Goal: Information Seeking & Learning: Learn about a topic

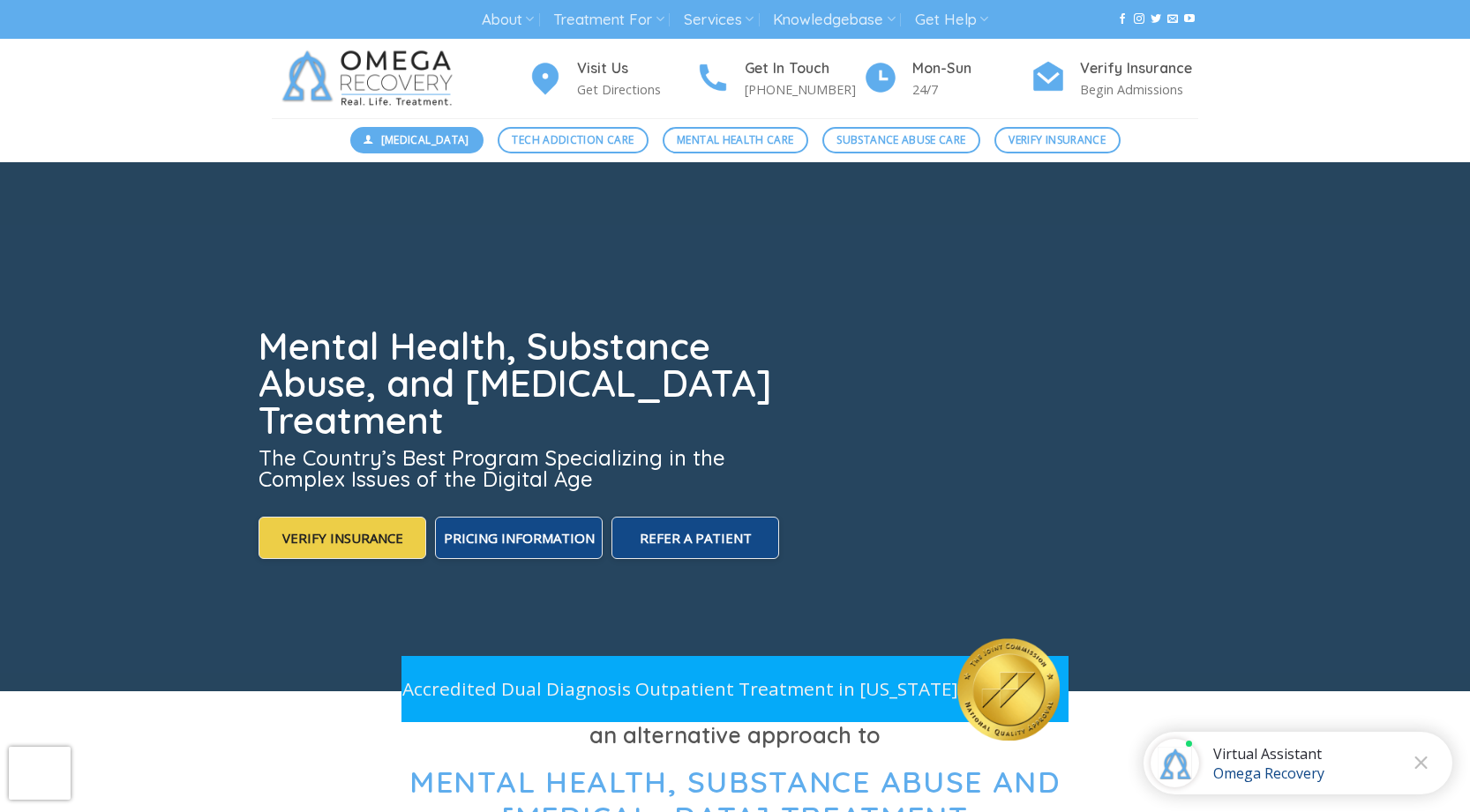
click at [451, 141] on span "[MEDICAL_DATA]" at bounding box center [426, 140] width 89 height 16
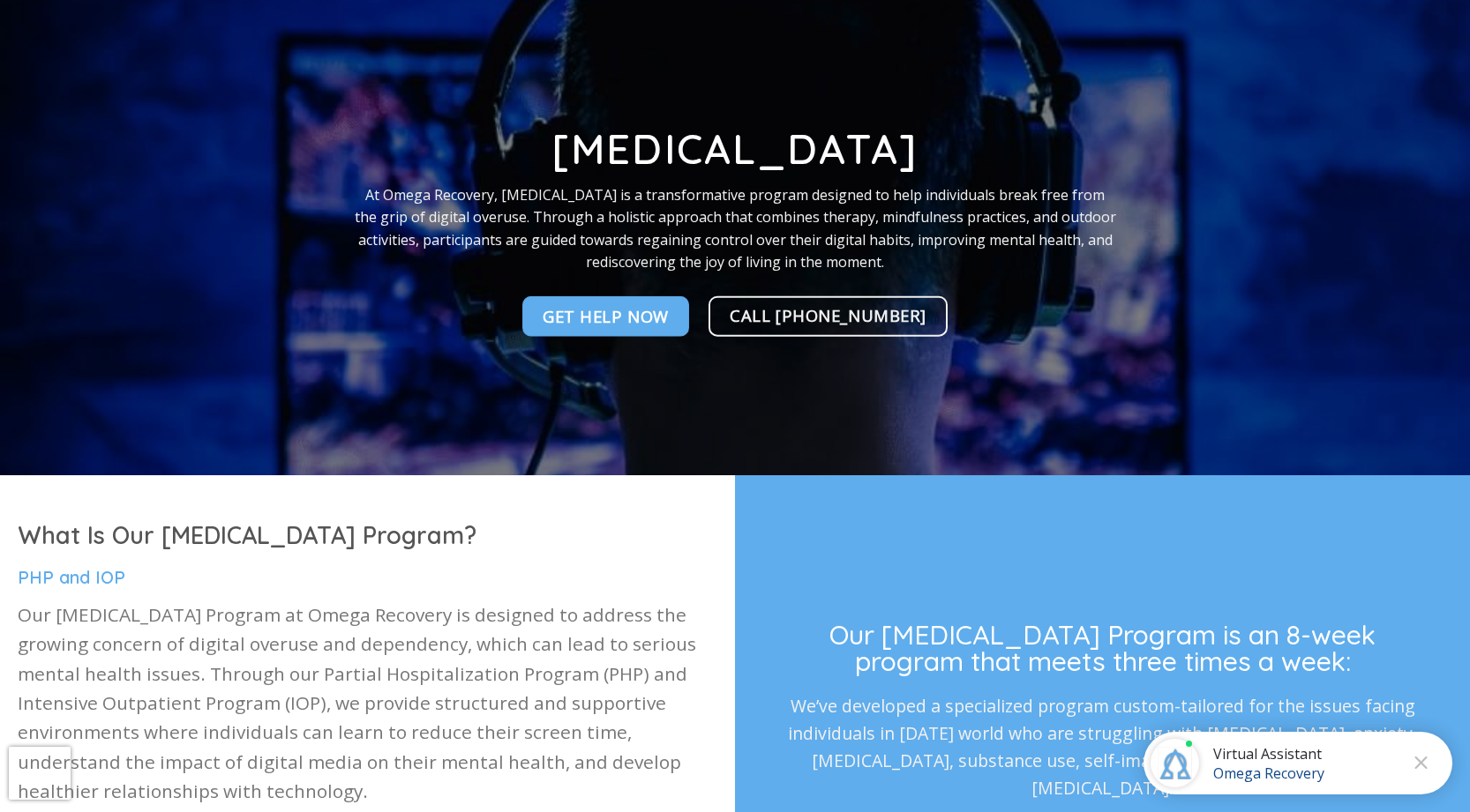
scroll to position [176, 0]
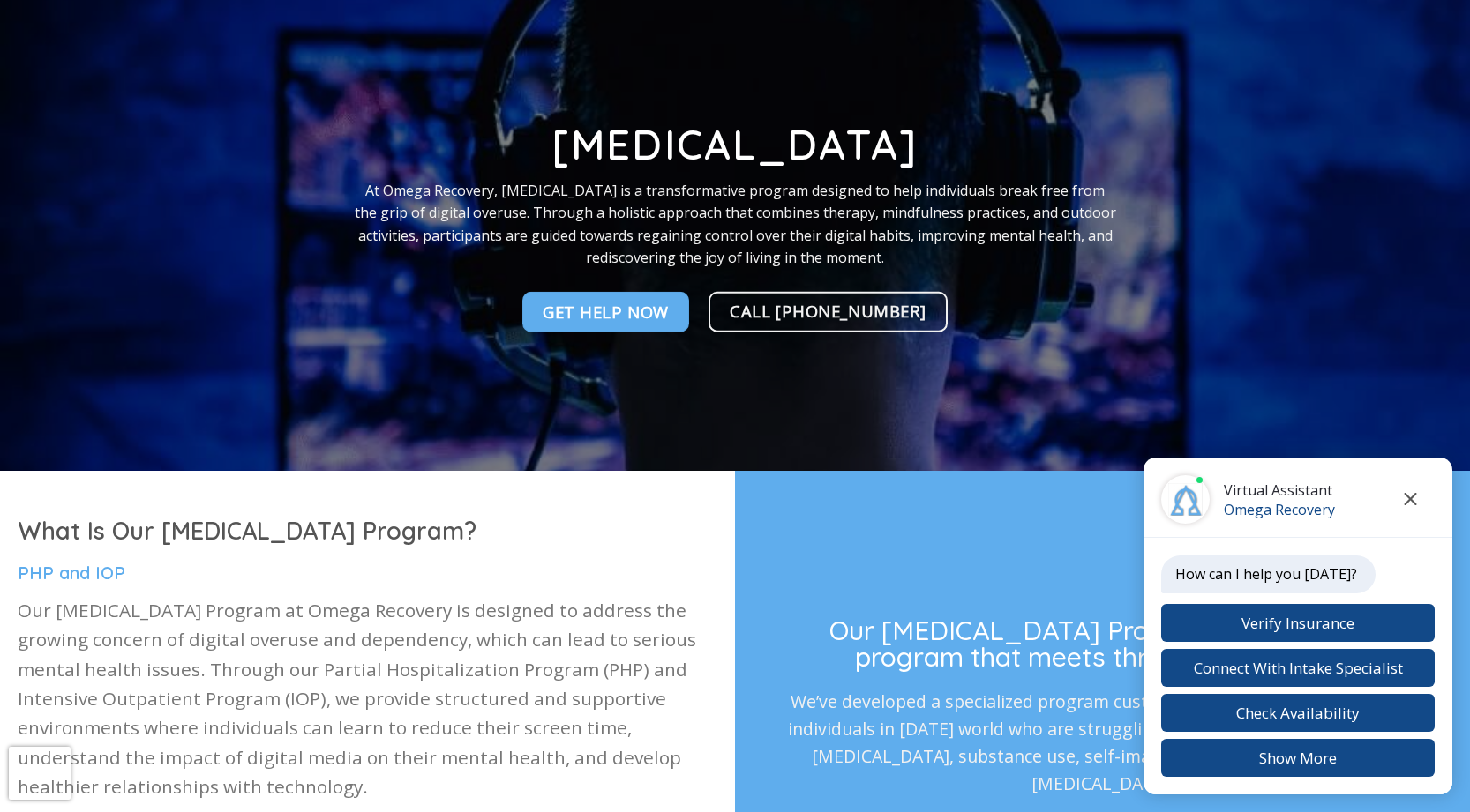
click at [1410, 502] on icon "Close chat" at bounding box center [1410, 498] width 13 height 13
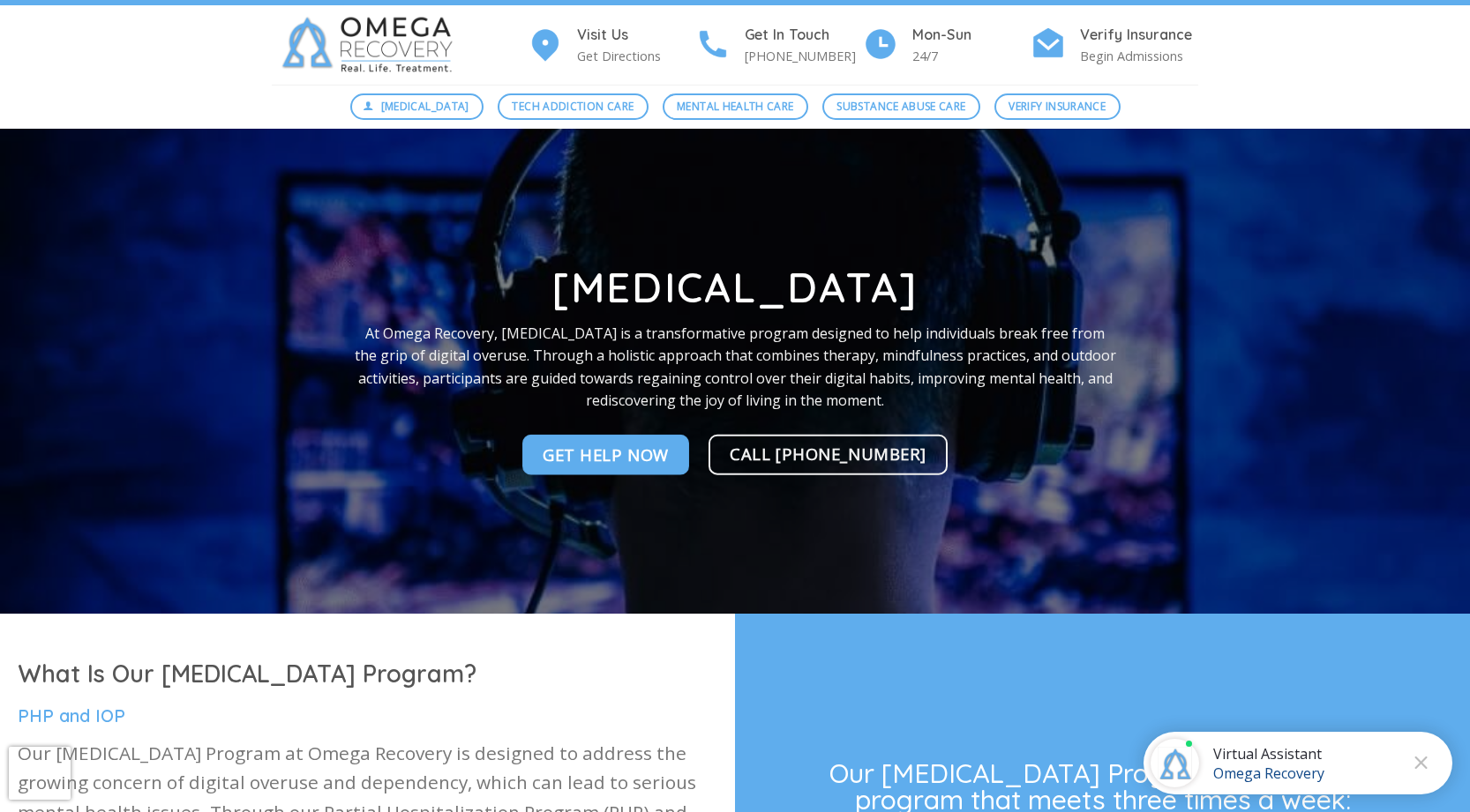
scroll to position [0, 0]
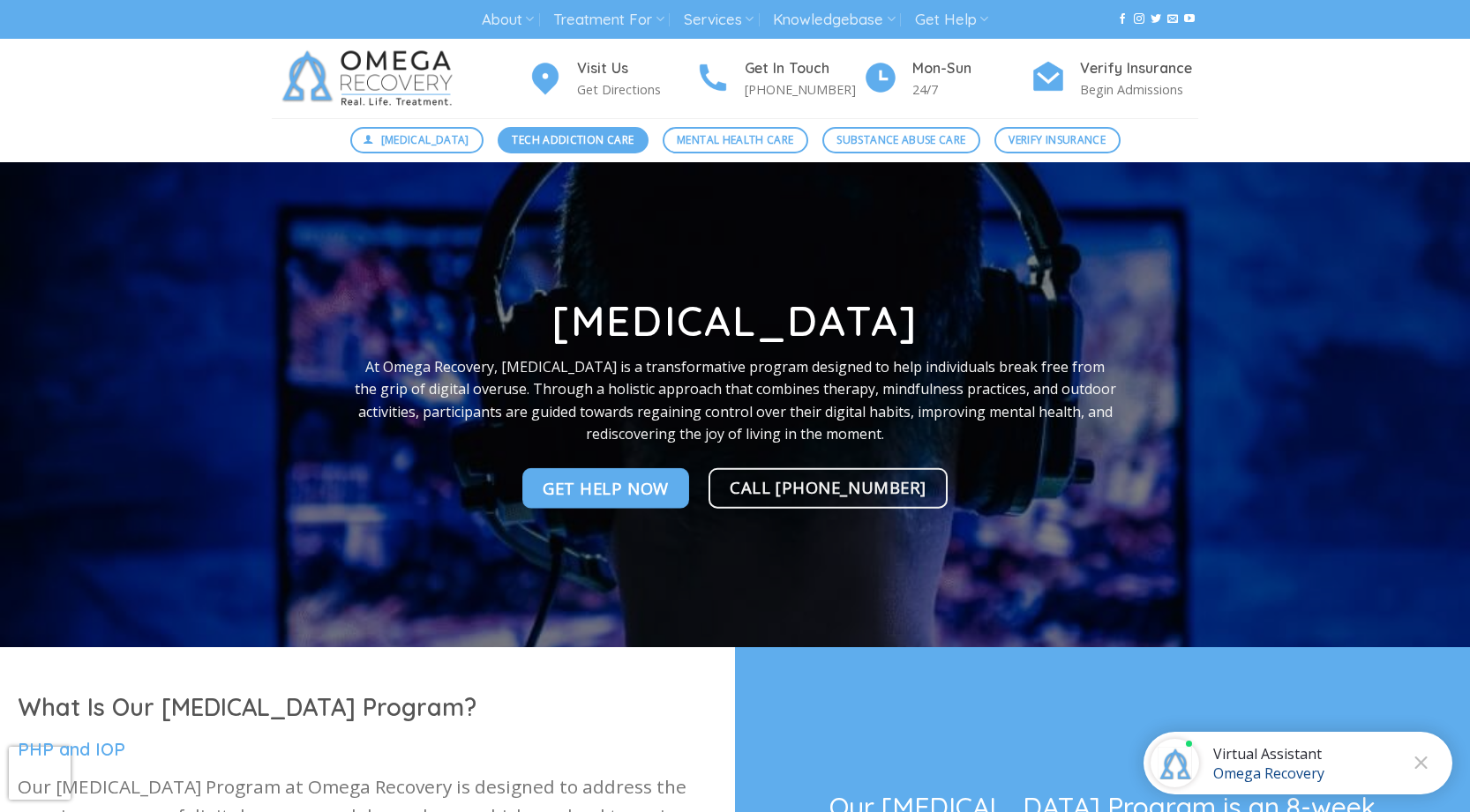
click at [582, 137] on span "Tech Addiction Care" at bounding box center [573, 140] width 122 height 16
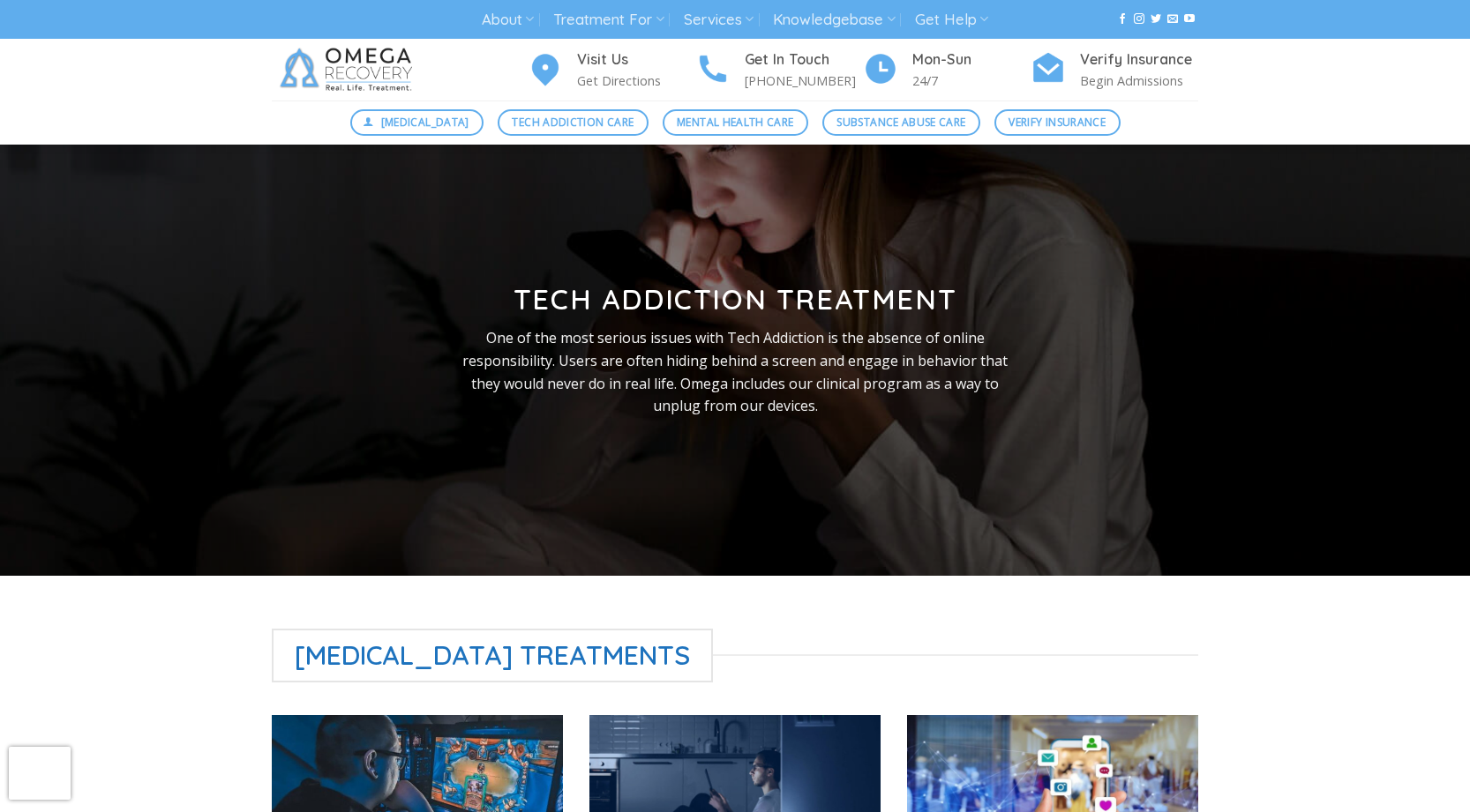
scroll to position [353, 0]
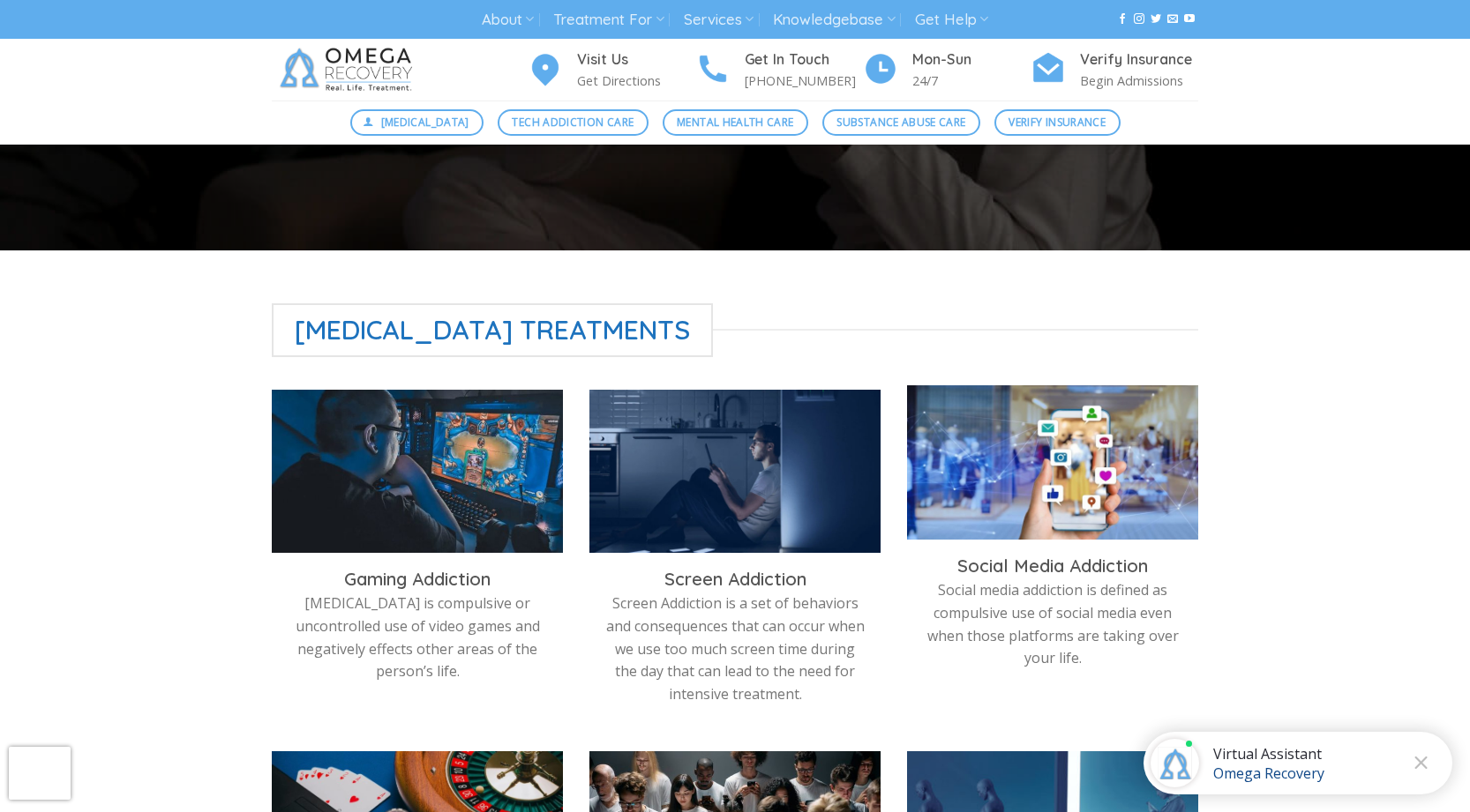
click at [1059, 480] on img at bounding box center [1052, 468] width 292 height 164
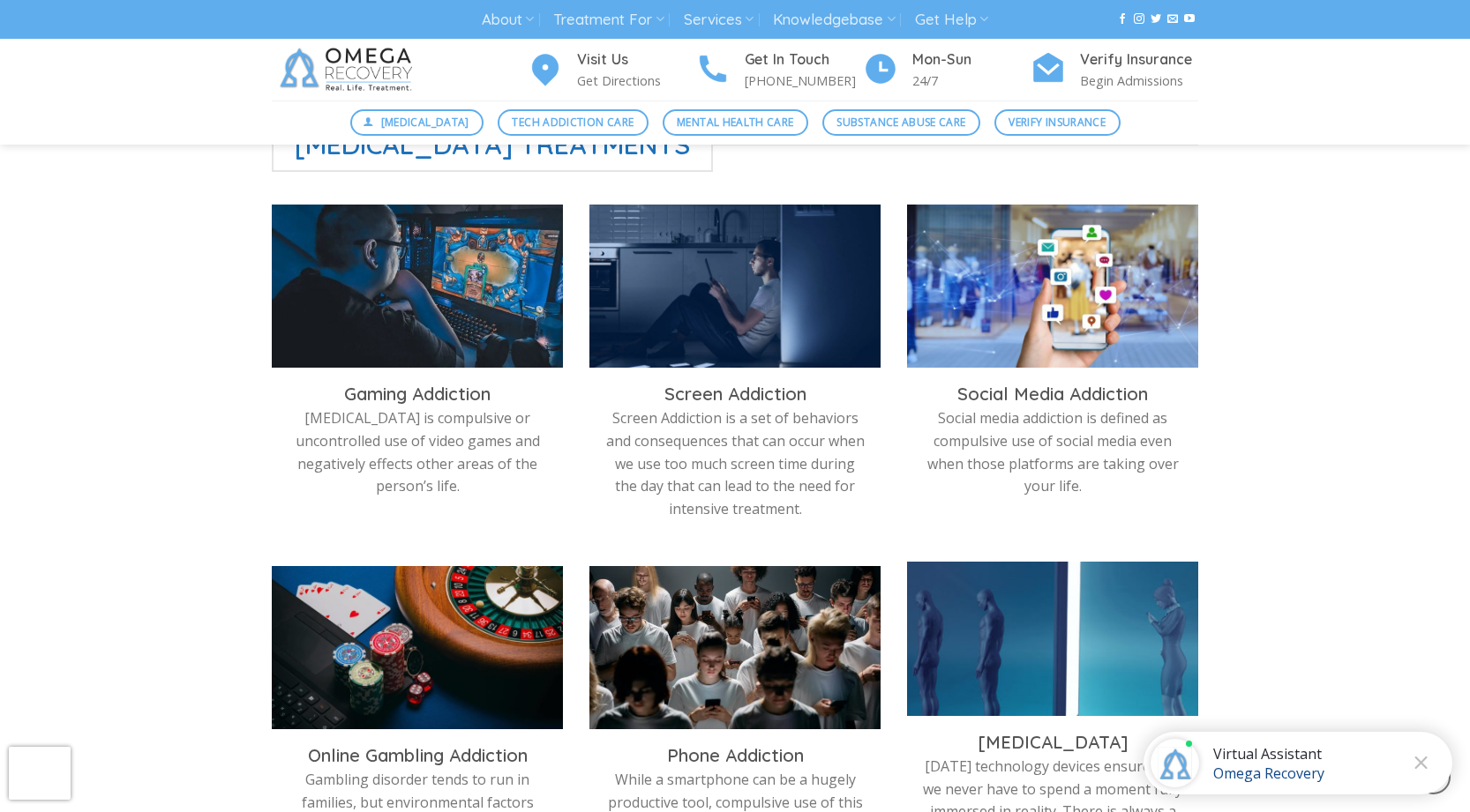
scroll to position [970, 0]
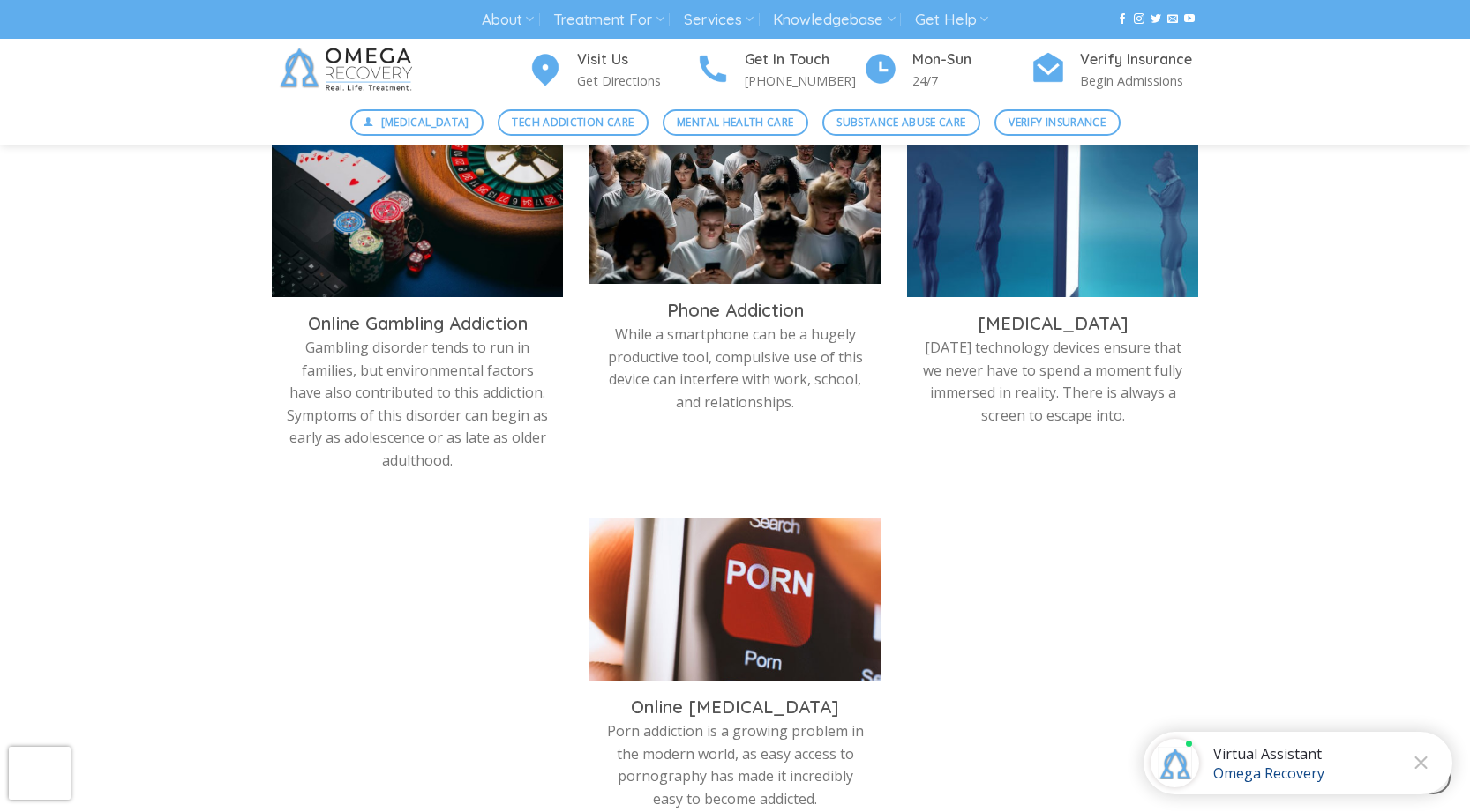
click at [806, 209] on img at bounding box center [735, 212] width 292 height 164
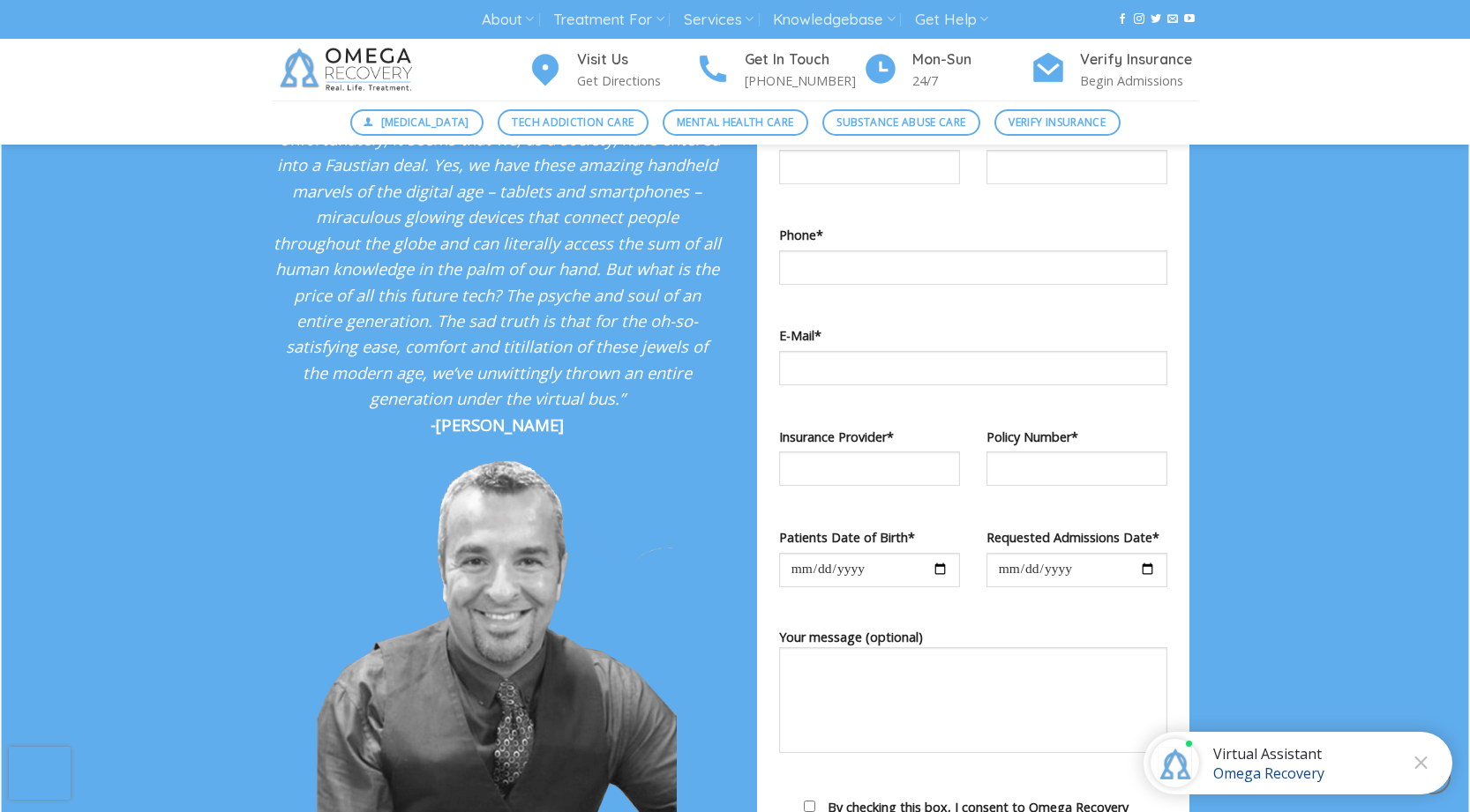
scroll to position [1764, 0]
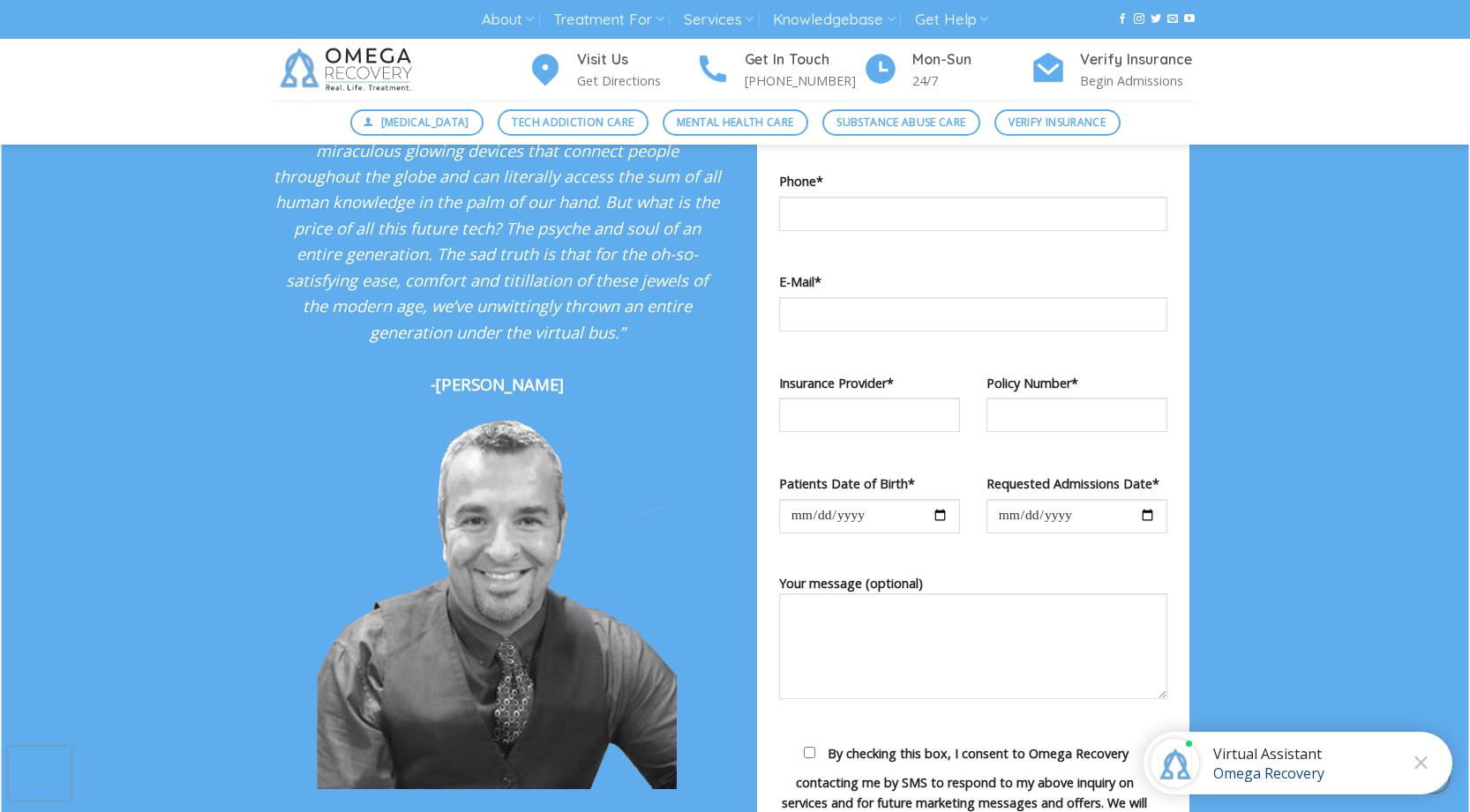
scroll to position [1941, 0]
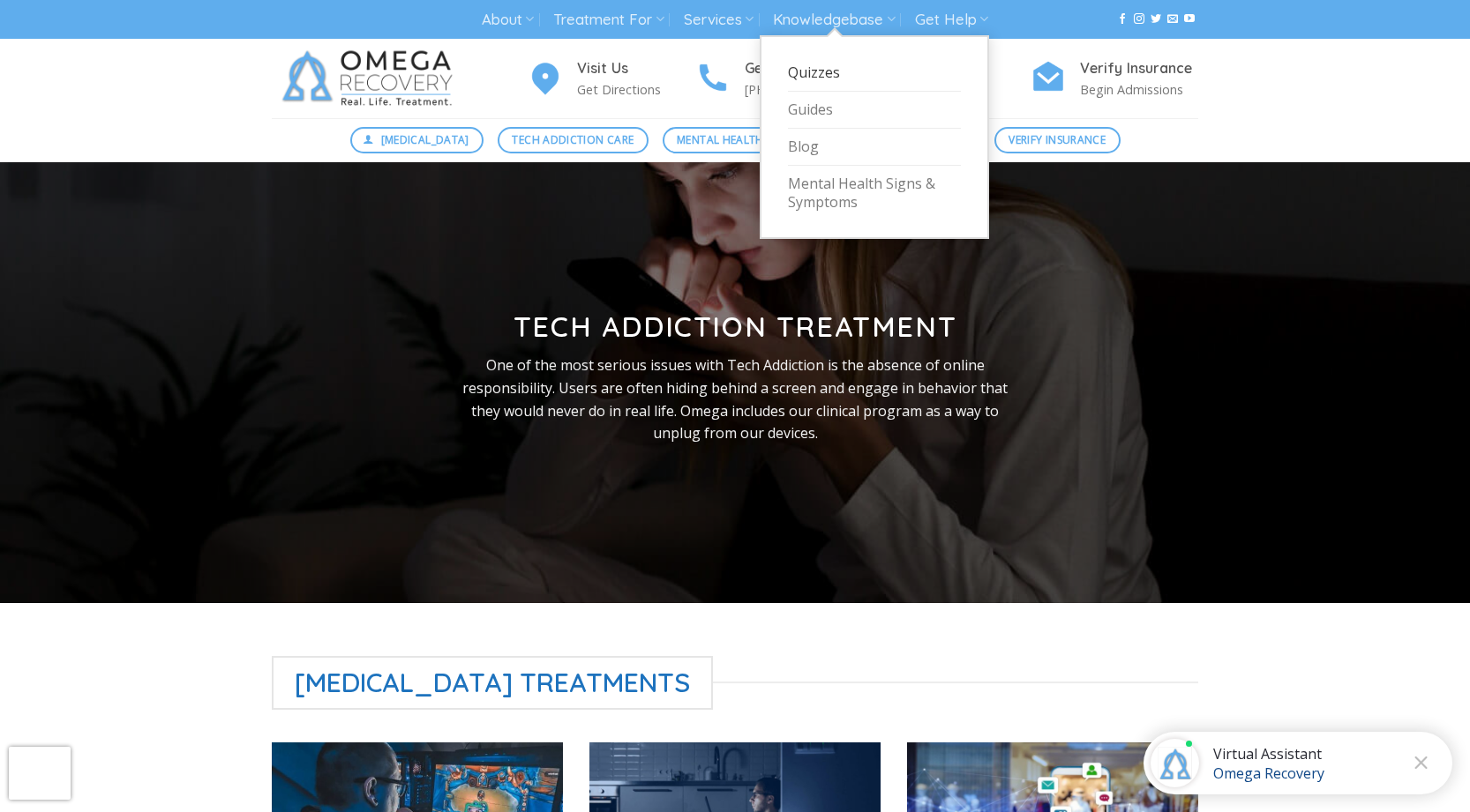
click at [821, 70] on link "Quizzes" at bounding box center [875, 73] width 173 height 38
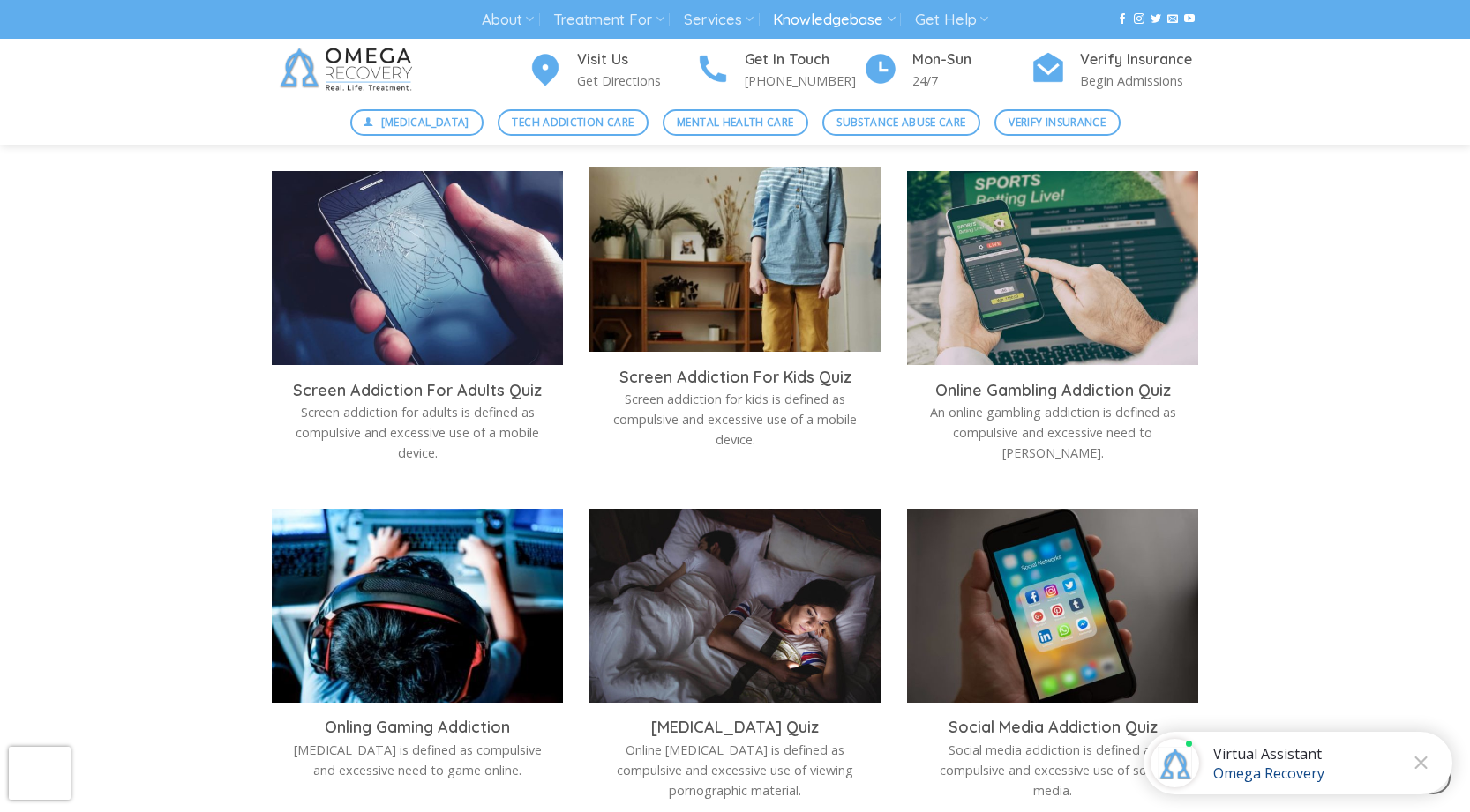
scroll to position [1676, 0]
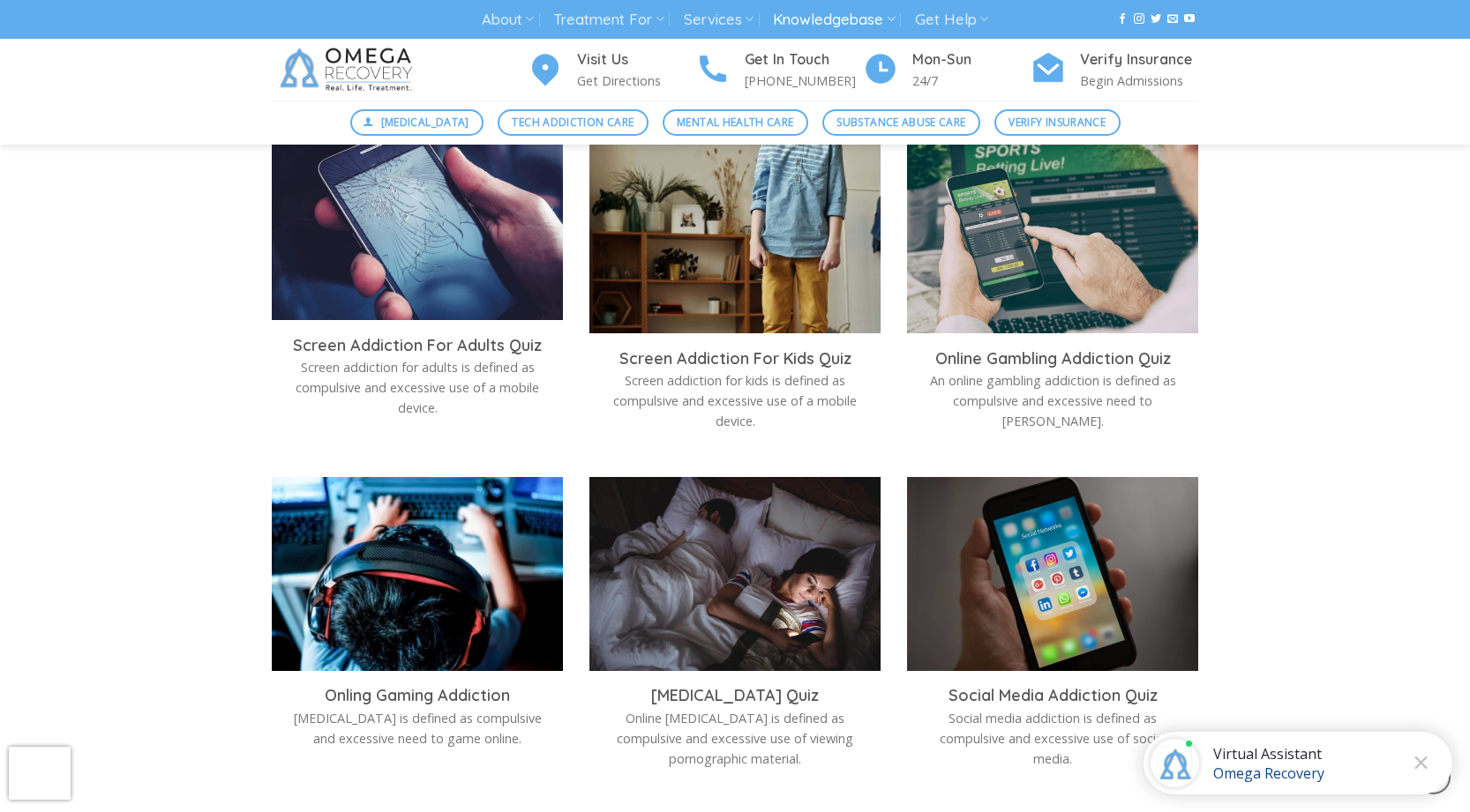
click at [426, 324] on img at bounding box center [417, 232] width 292 height 194
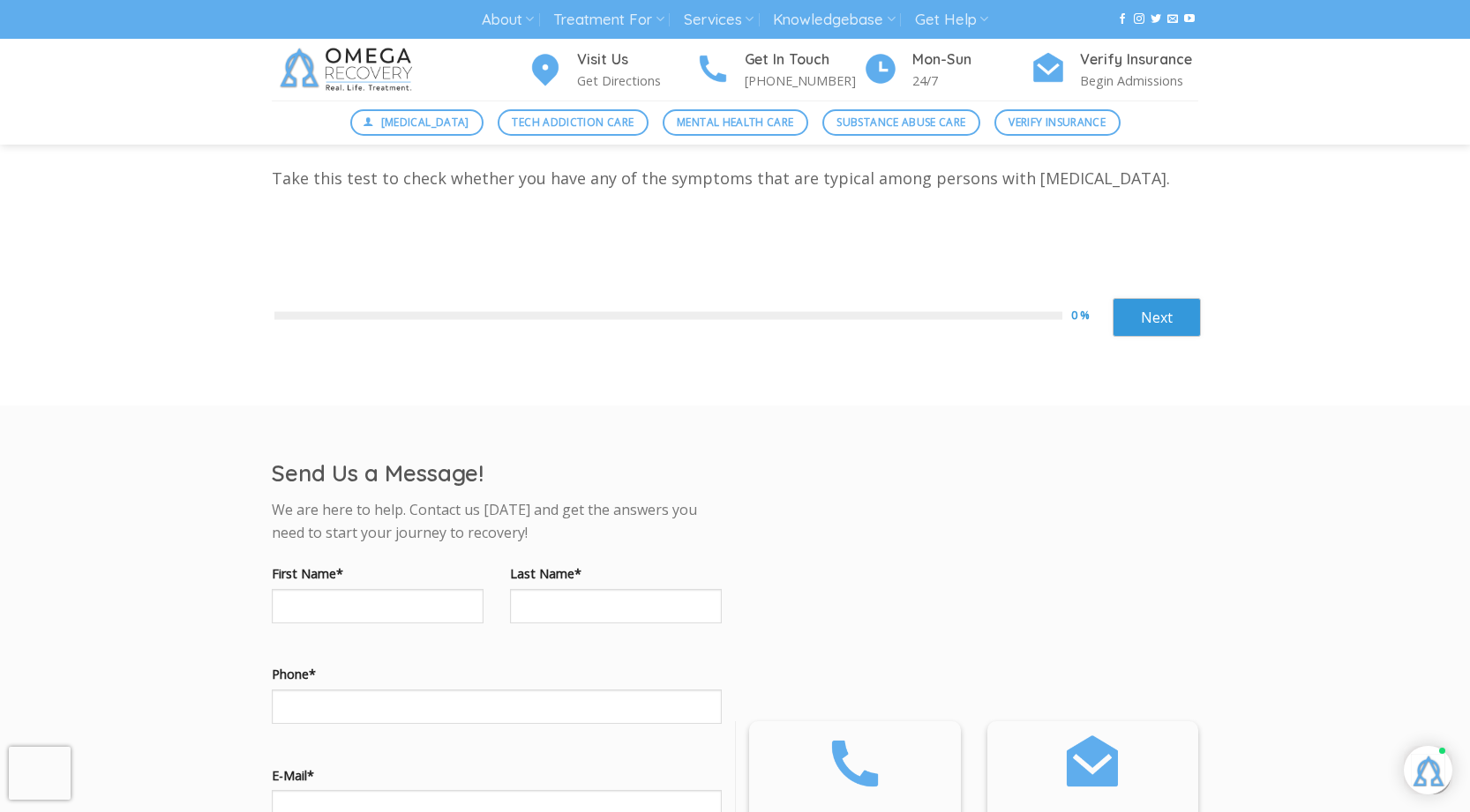
scroll to position [176, 0]
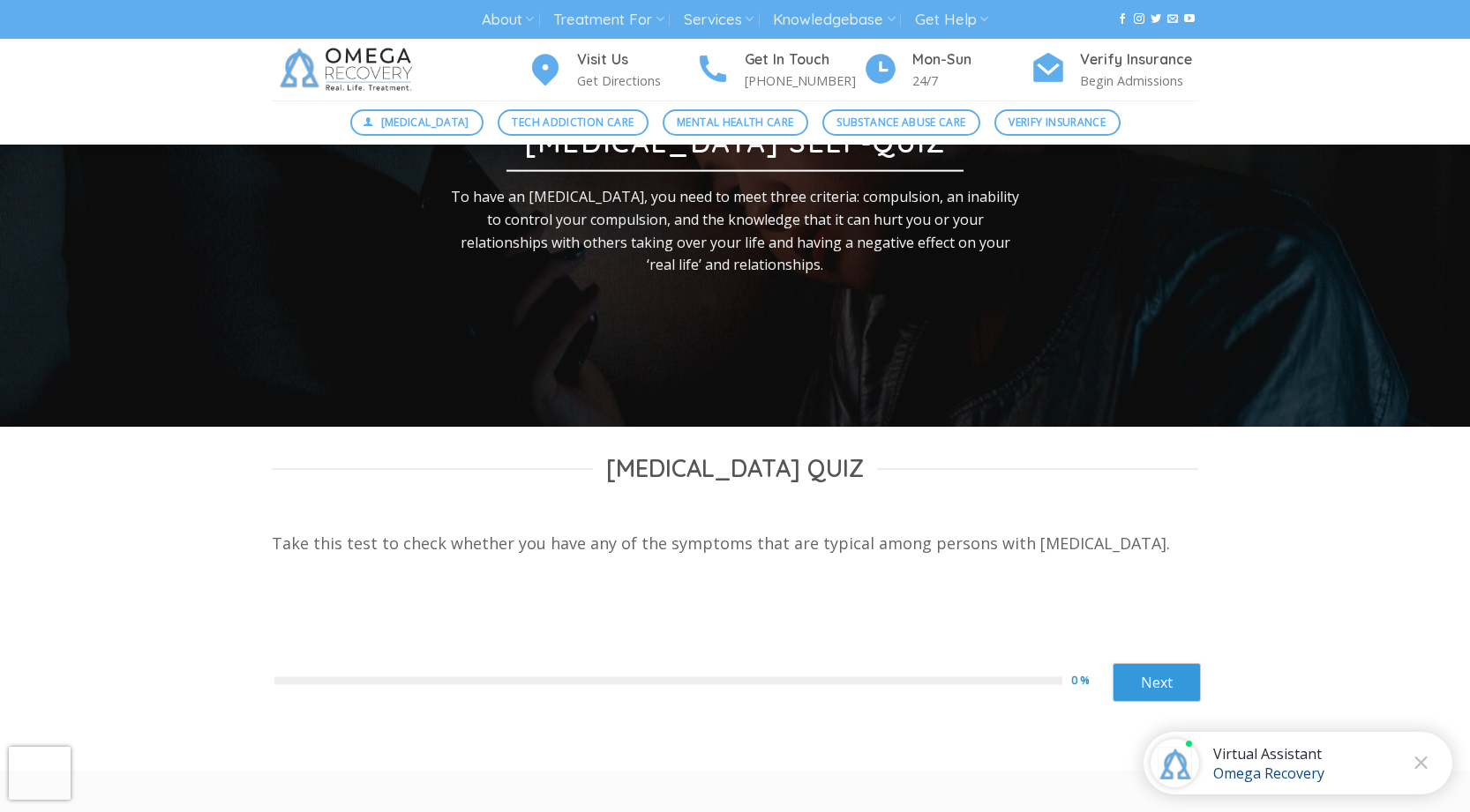
click at [1180, 683] on link "Next" at bounding box center [1157, 682] width 89 height 38
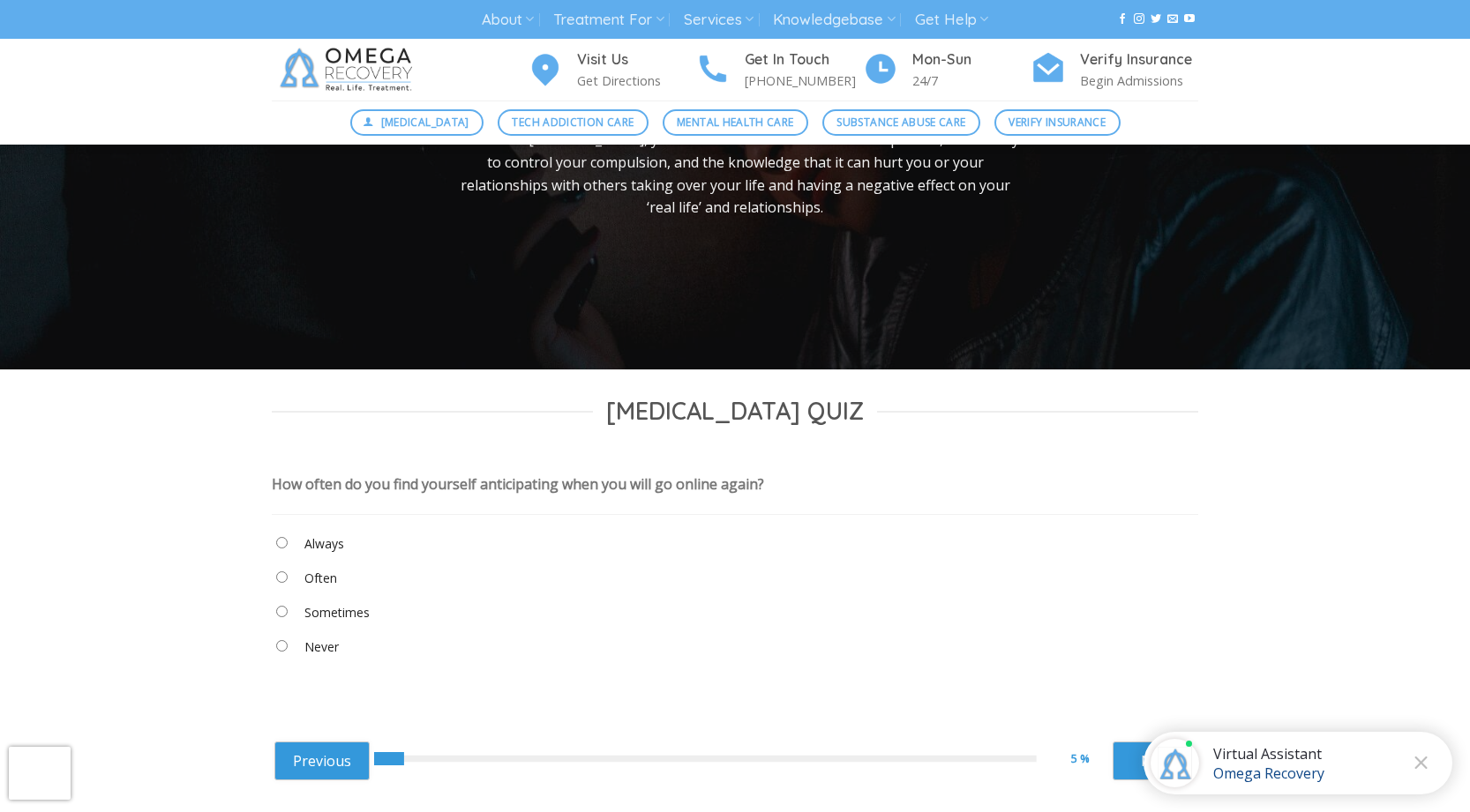
scroll to position [265, 0]
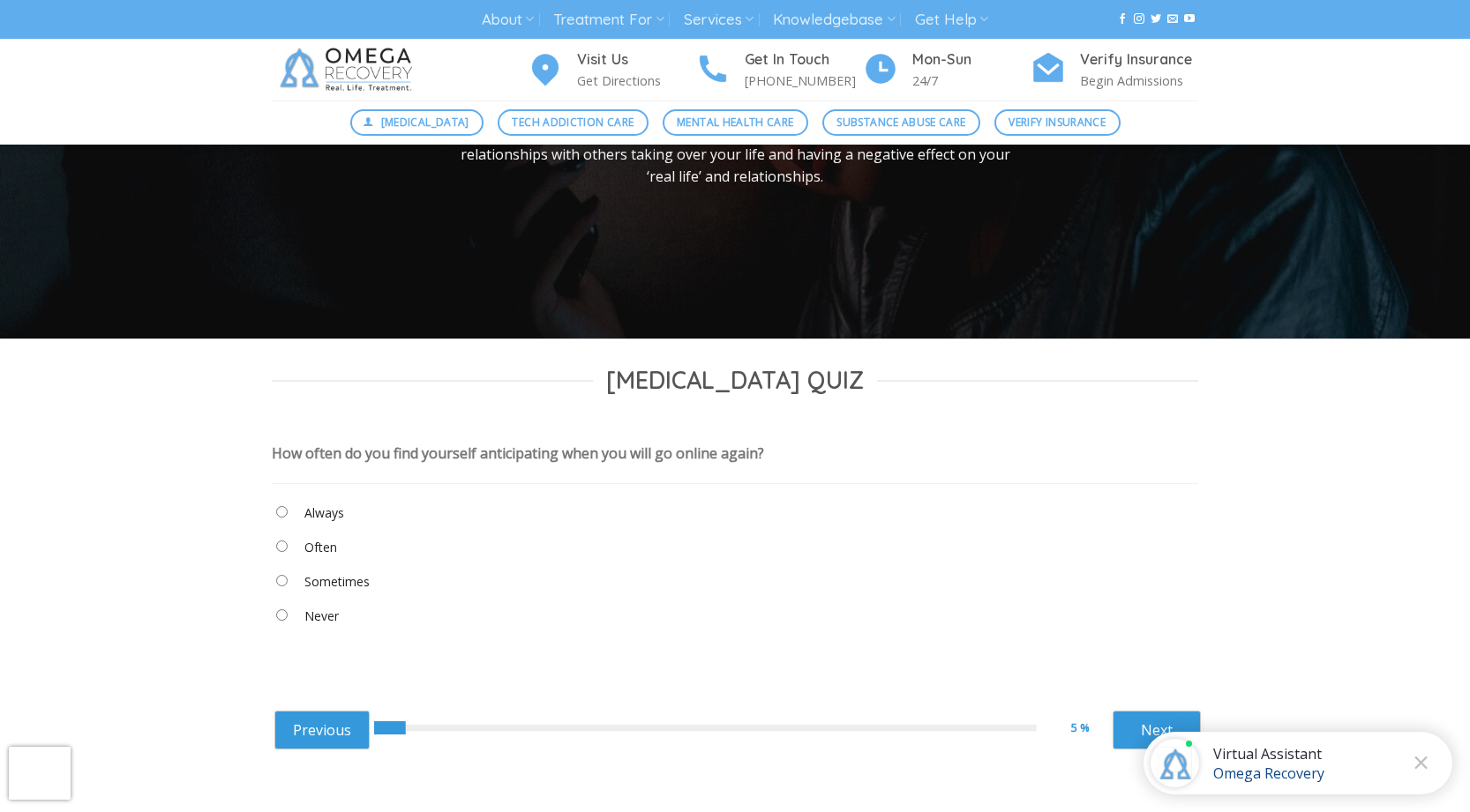
click at [355, 586] on label "Sometimes" at bounding box center [337, 582] width 65 height 19
click at [1180, 717] on link "Next" at bounding box center [1157, 730] width 89 height 38
click at [331, 590] on label "Sometimes" at bounding box center [337, 582] width 65 height 19
click at [1139, 707] on div "Previous 10 % Next ****** Next" at bounding box center [737, 728] width 927 height 69
click at [1111, 720] on div "10 %" at bounding box center [1092, 727] width 41 height 18
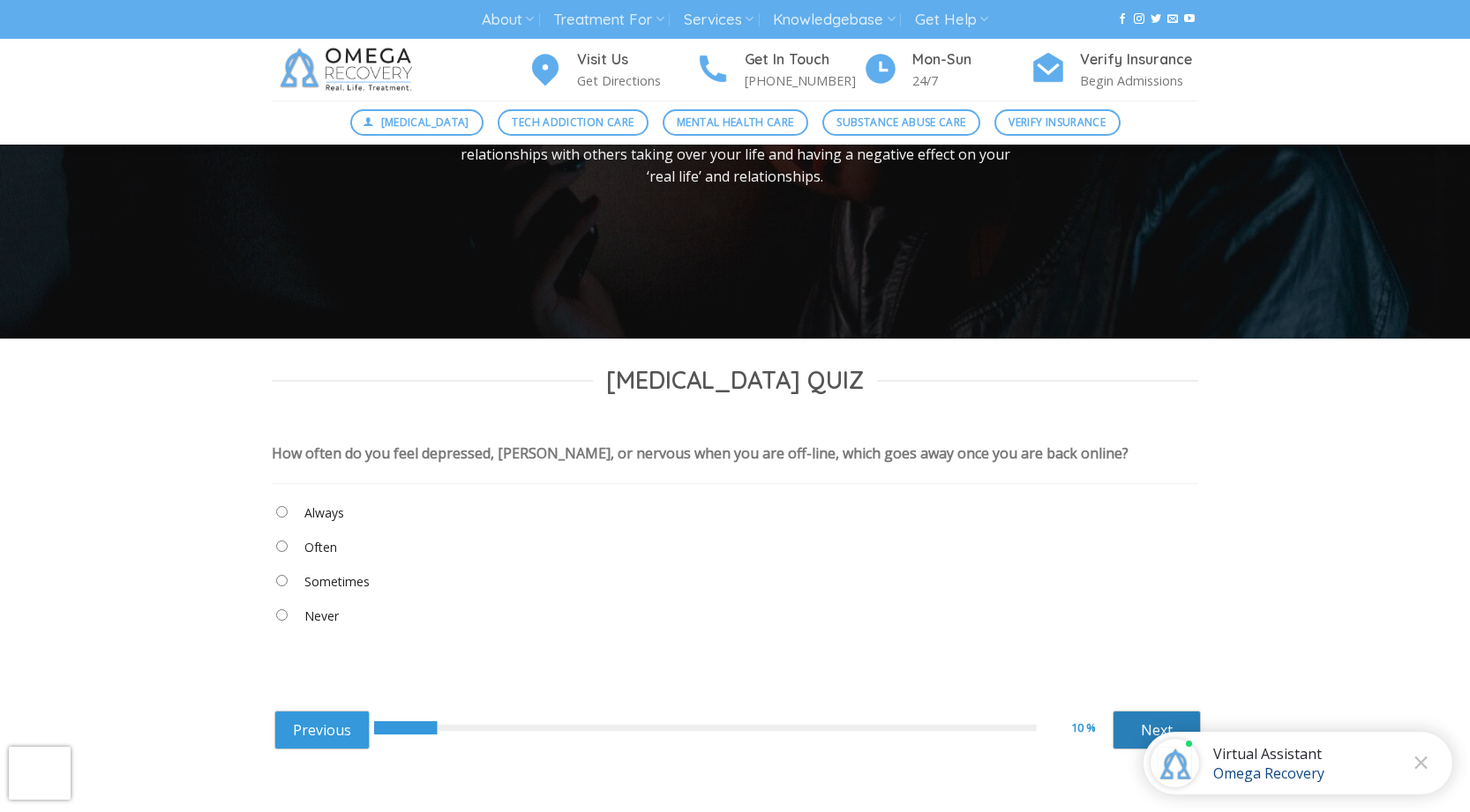
click at [1153, 711] on link "Next" at bounding box center [1157, 730] width 89 height 38
click at [1170, 725] on link "Next" at bounding box center [1157, 730] width 89 height 38
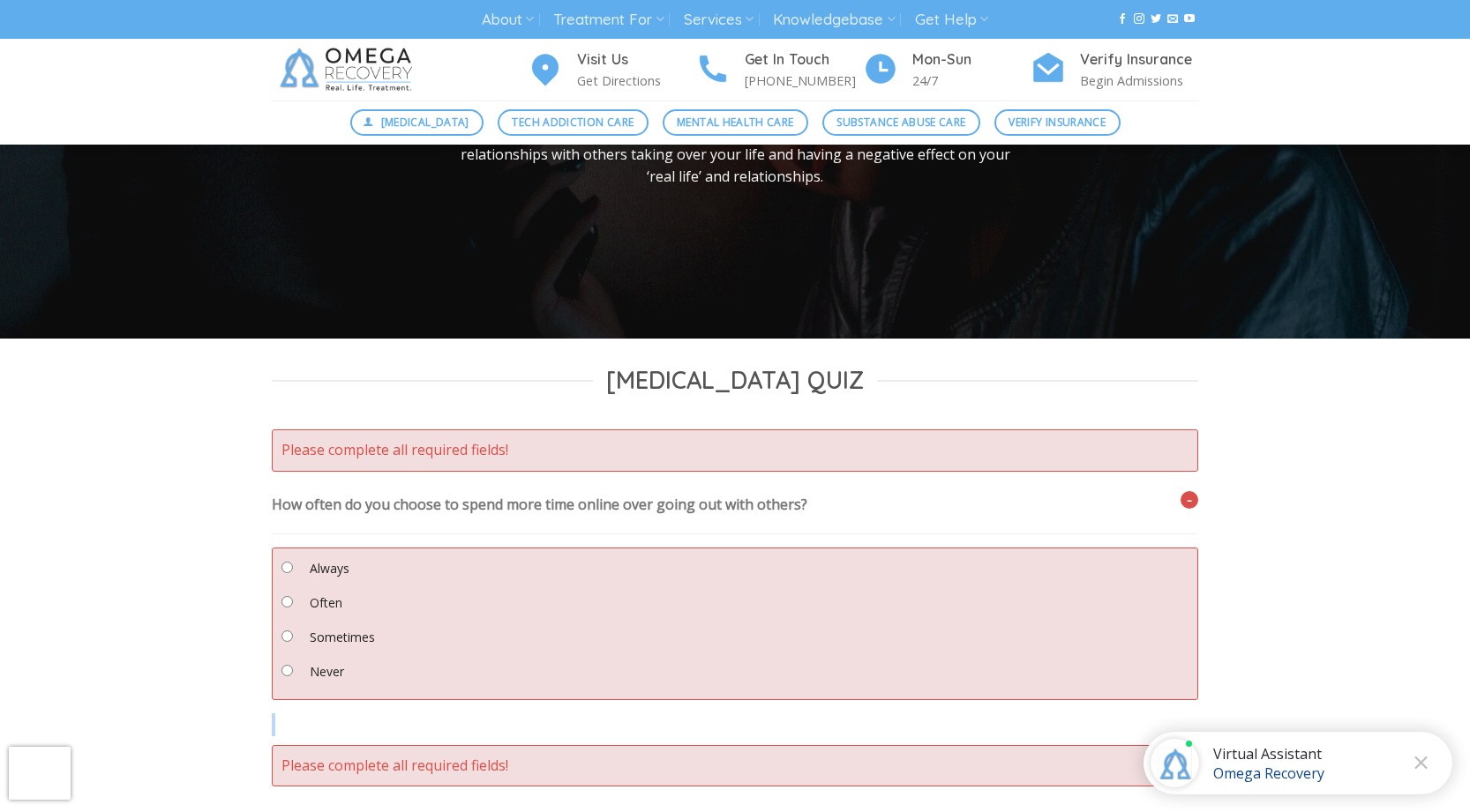
click at [1170, 725] on form "Please complete all required fields! Take this test to check whether you have a…" at bounding box center [735, 607] width 927 height 357
click at [1243, 601] on div "Internet Addiction Quiz Please complete all required fields! Take this test to …" at bounding box center [735, 635] width 1470 height 539
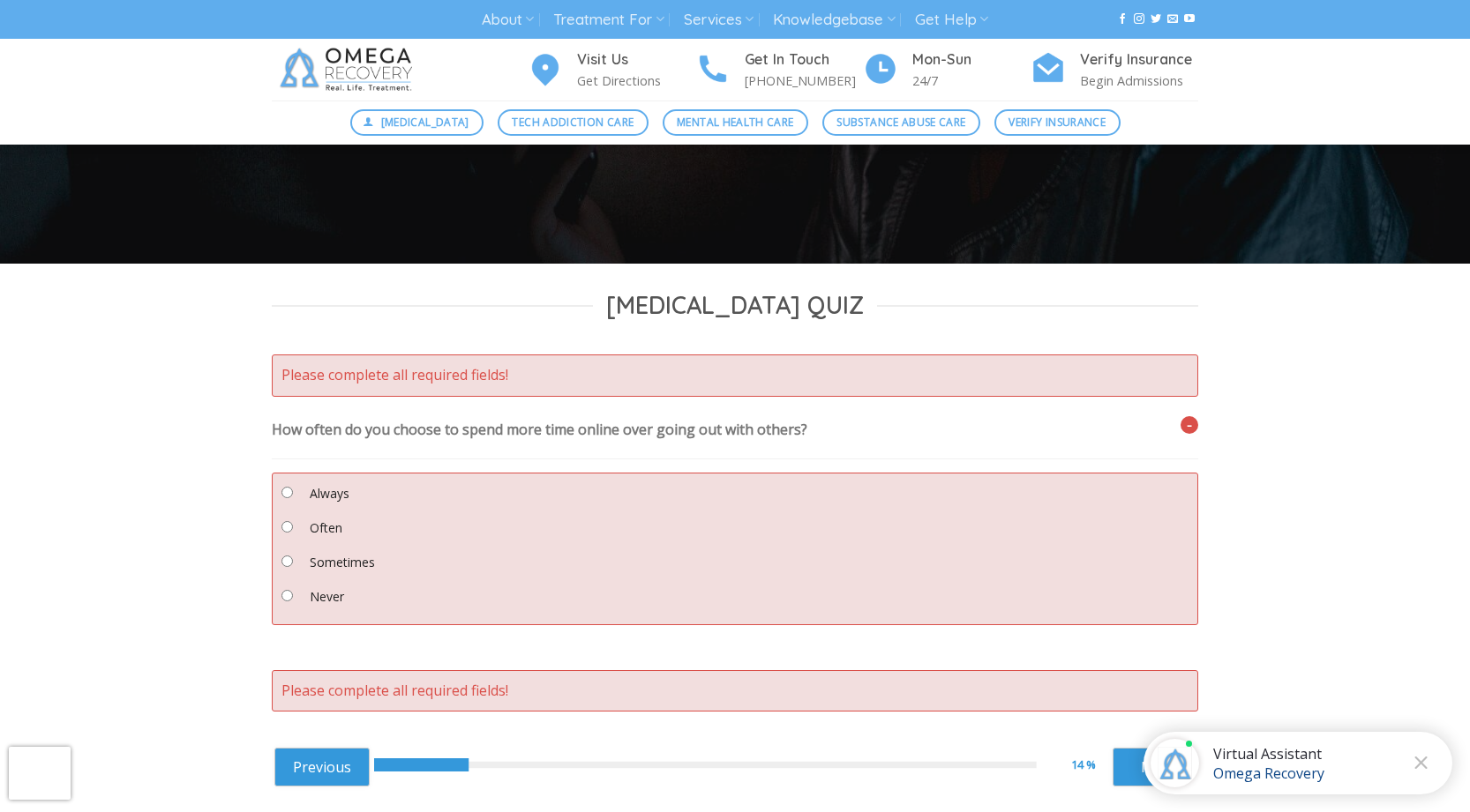
scroll to position [441, 0]
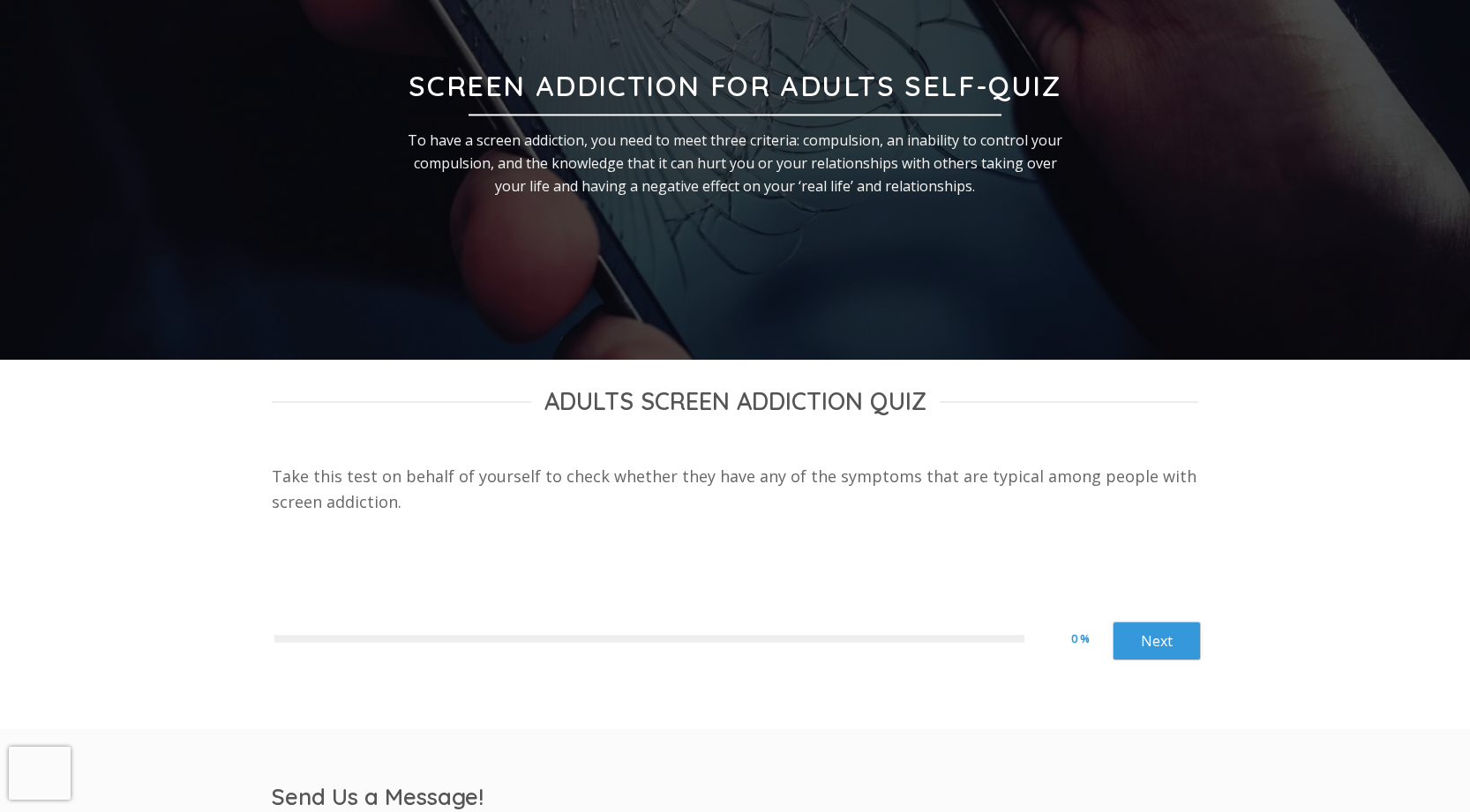
scroll to position [265, 0]
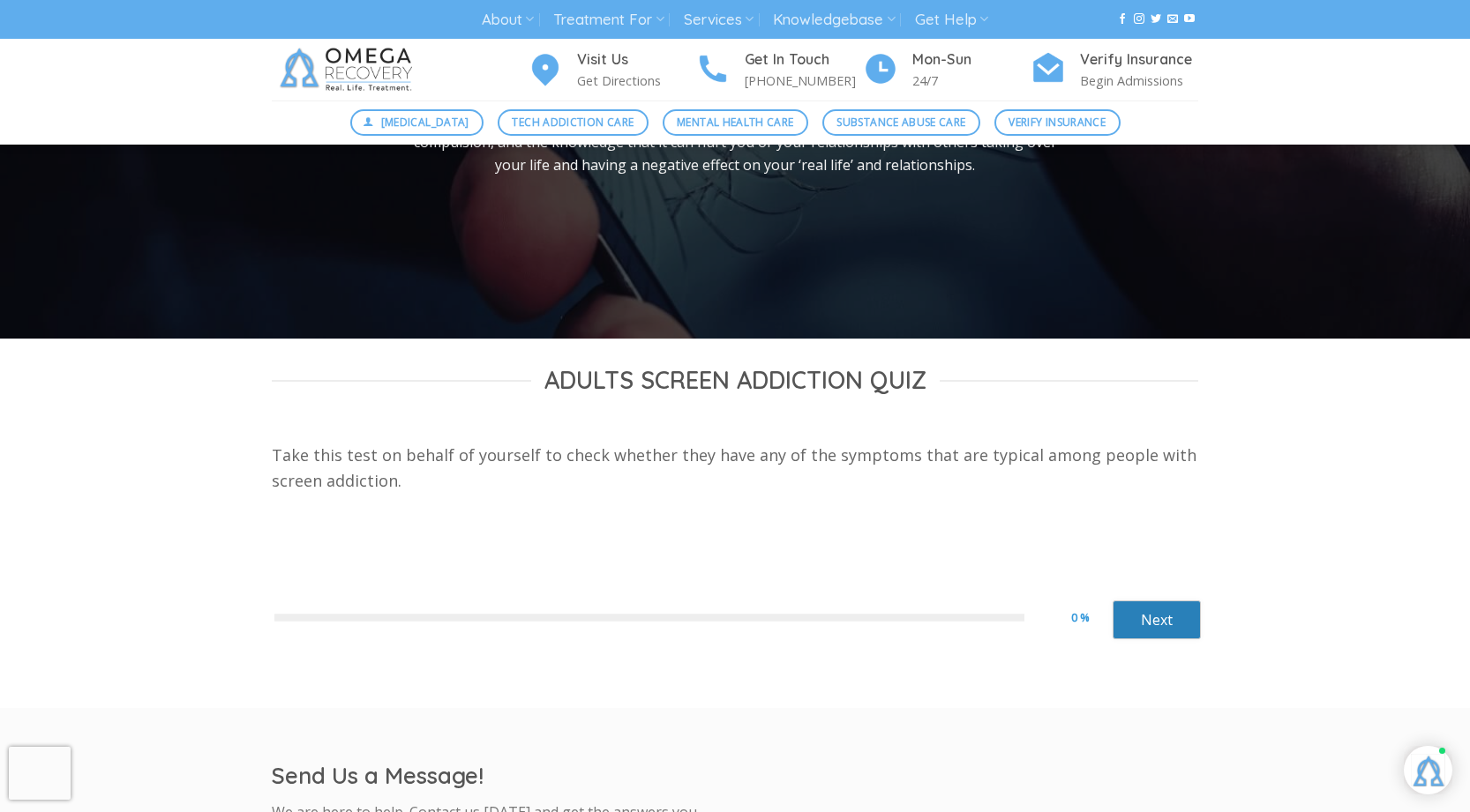
click at [1160, 627] on link "Next" at bounding box center [1157, 620] width 89 height 38
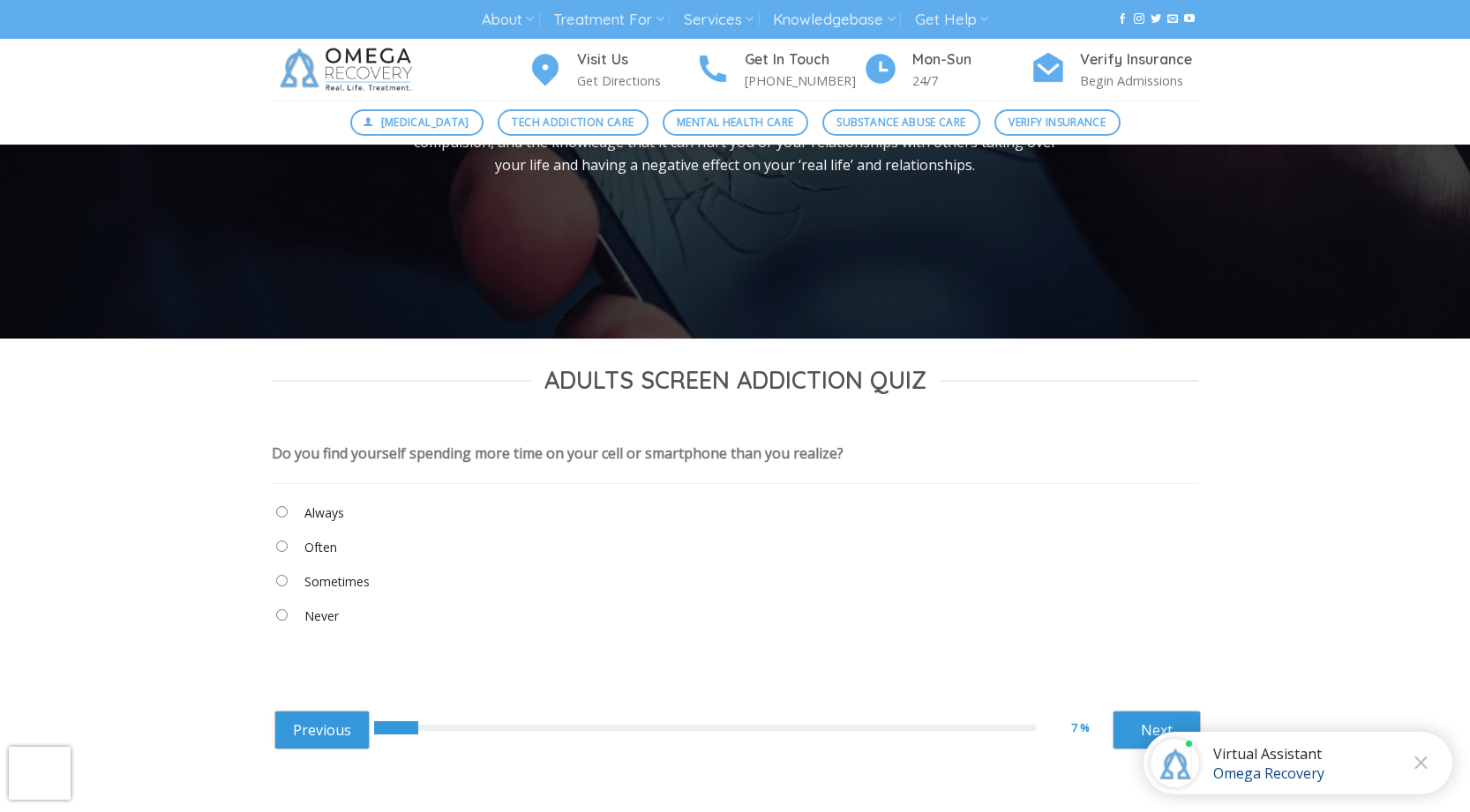
click at [347, 583] on label "Sometimes" at bounding box center [337, 582] width 65 height 19
click at [334, 616] on label "Never" at bounding box center [322, 617] width 35 height 19
click at [1150, 720] on link "Next" at bounding box center [1157, 730] width 89 height 38
click at [370, 629] on "Never" at bounding box center [735, 620] width 927 height 30
click at [305, 617] on label "Never" at bounding box center [322, 617] width 35 height 19
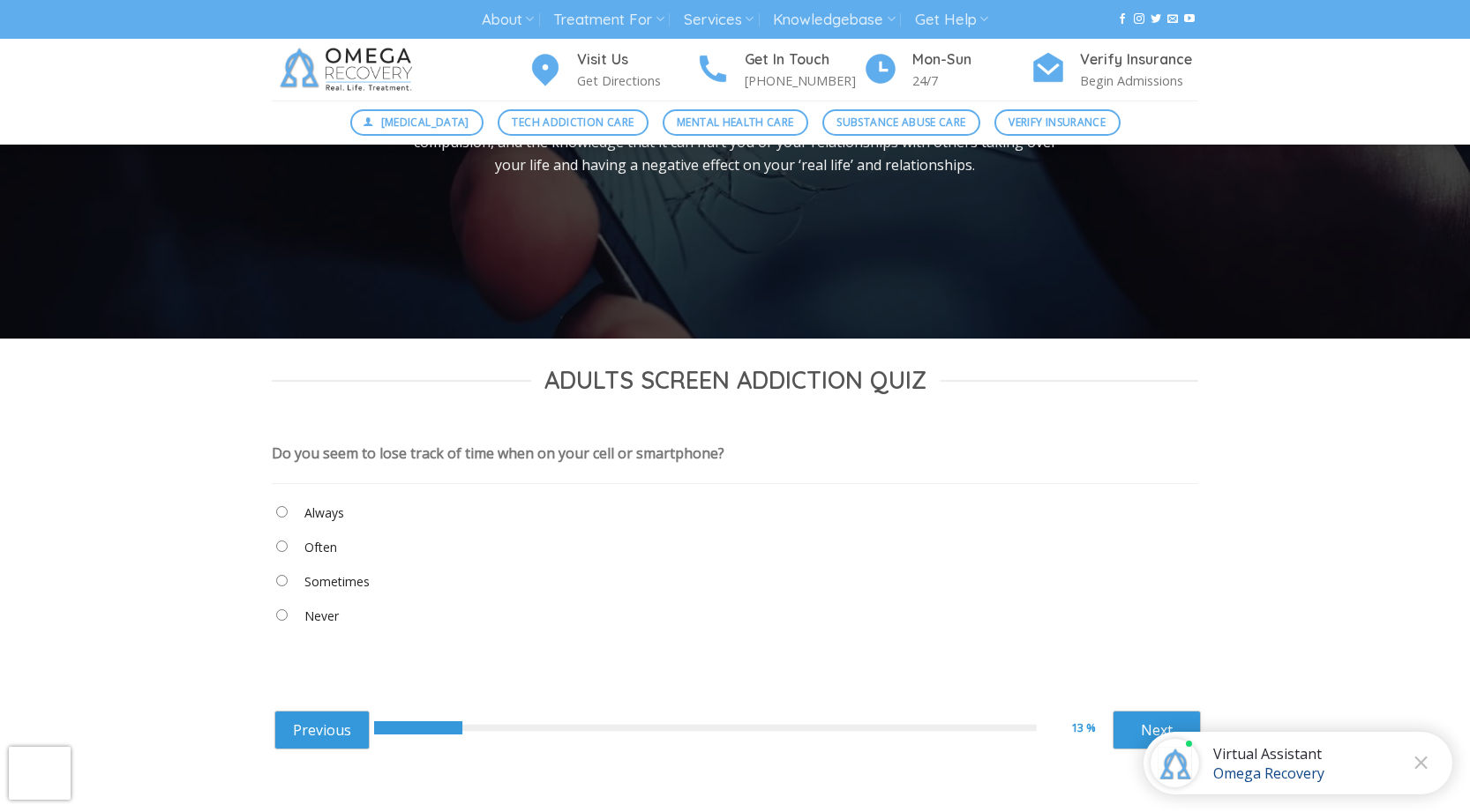
click at [297, 514] on "Always" at bounding box center [735, 517] width 927 height 30
click at [331, 510] on label "Always" at bounding box center [323, 513] width 39 height 19
click at [1149, 715] on link "Next" at bounding box center [1157, 730] width 89 height 38
click at [333, 523] on "Always" at bounding box center [735, 517] width 927 height 30
click at [333, 514] on label "Always" at bounding box center [323, 513] width 39 height 19
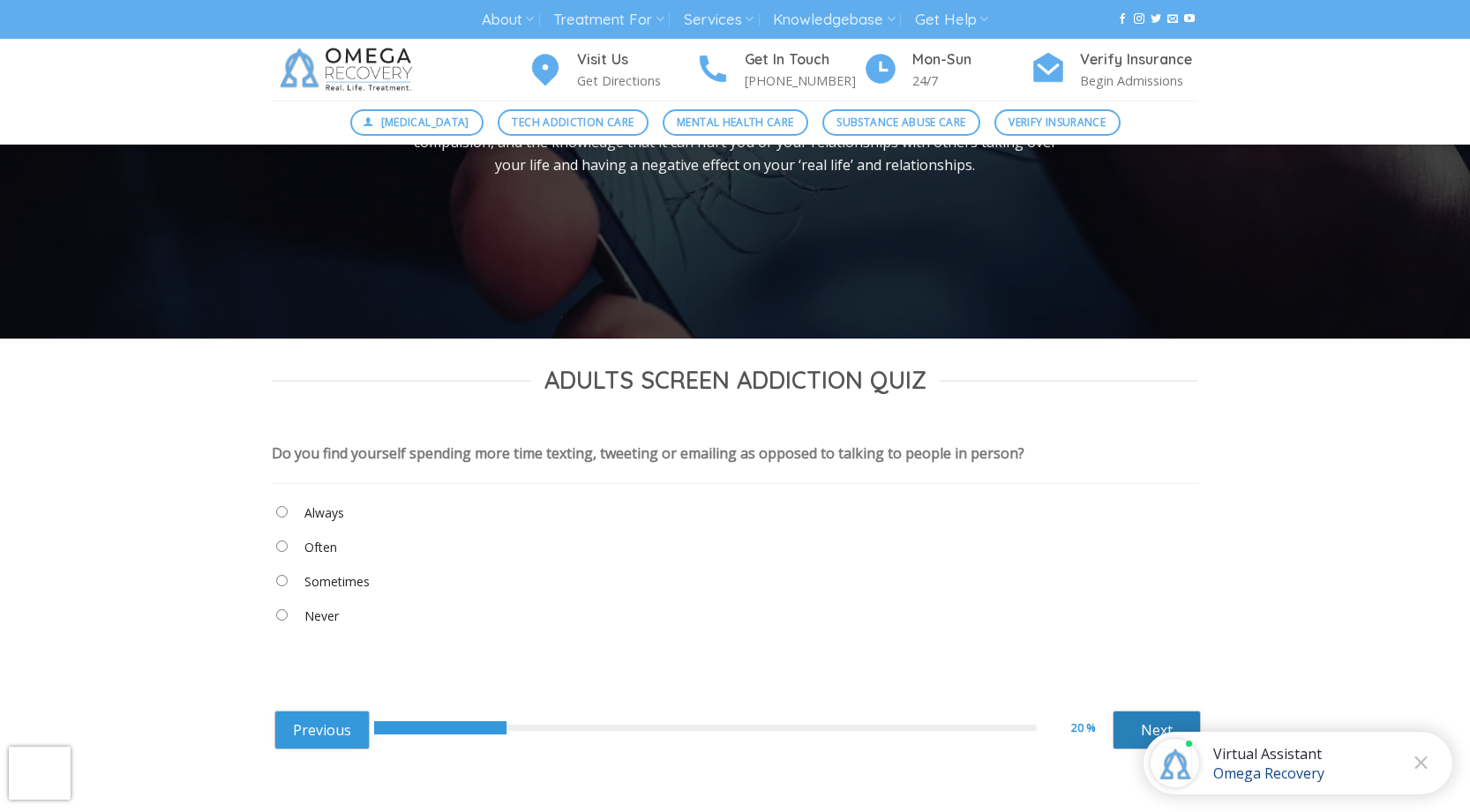
click at [1149, 717] on link "Next" at bounding box center [1157, 730] width 89 height 38
click at [304, 524] on "Always" at bounding box center [735, 517] width 927 height 30
click at [320, 516] on label "Always" at bounding box center [323, 513] width 39 height 19
click at [1130, 724] on link "Next" at bounding box center [1157, 730] width 89 height 38
click at [312, 510] on label "Always" at bounding box center [323, 513] width 39 height 19
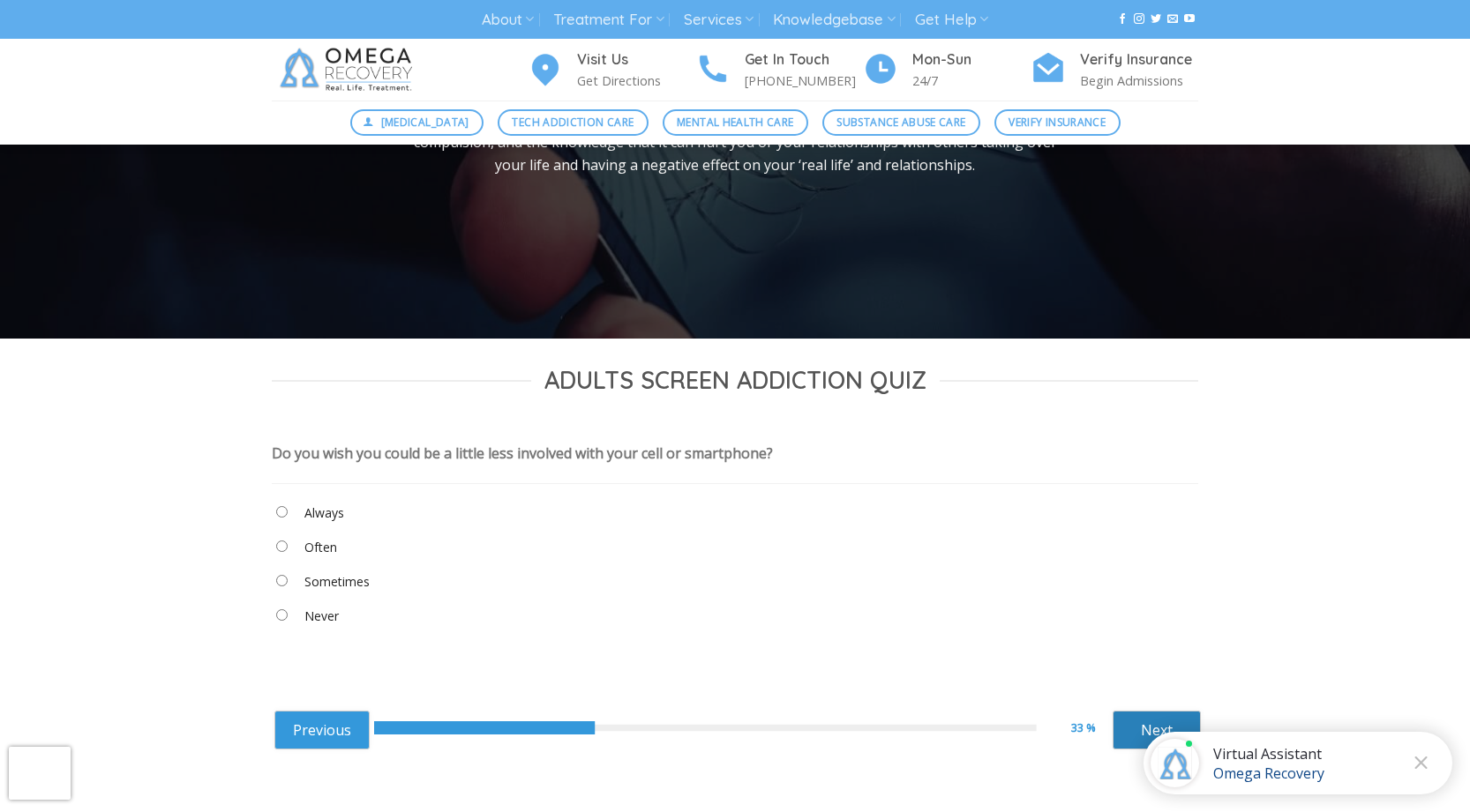
click at [1137, 731] on link "Next" at bounding box center [1157, 730] width 89 height 38
click at [322, 510] on label "Always" at bounding box center [323, 513] width 39 height 19
click at [1141, 729] on link "Next" at bounding box center [1157, 730] width 89 height 38
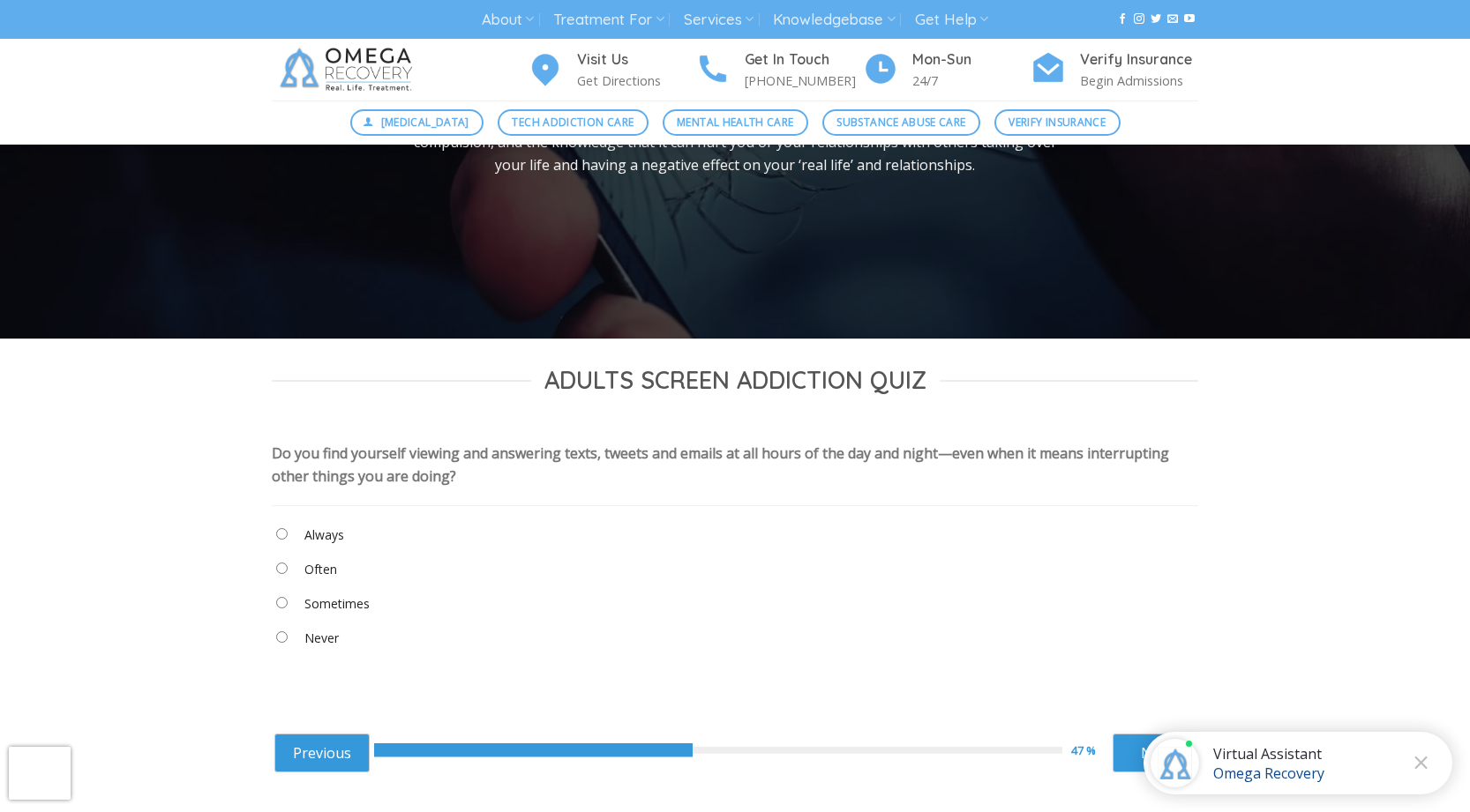
click at [307, 540] on label "Always" at bounding box center [323, 535] width 39 height 19
click at [1123, 743] on link "Next" at bounding box center [1157, 753] width 89 height 38
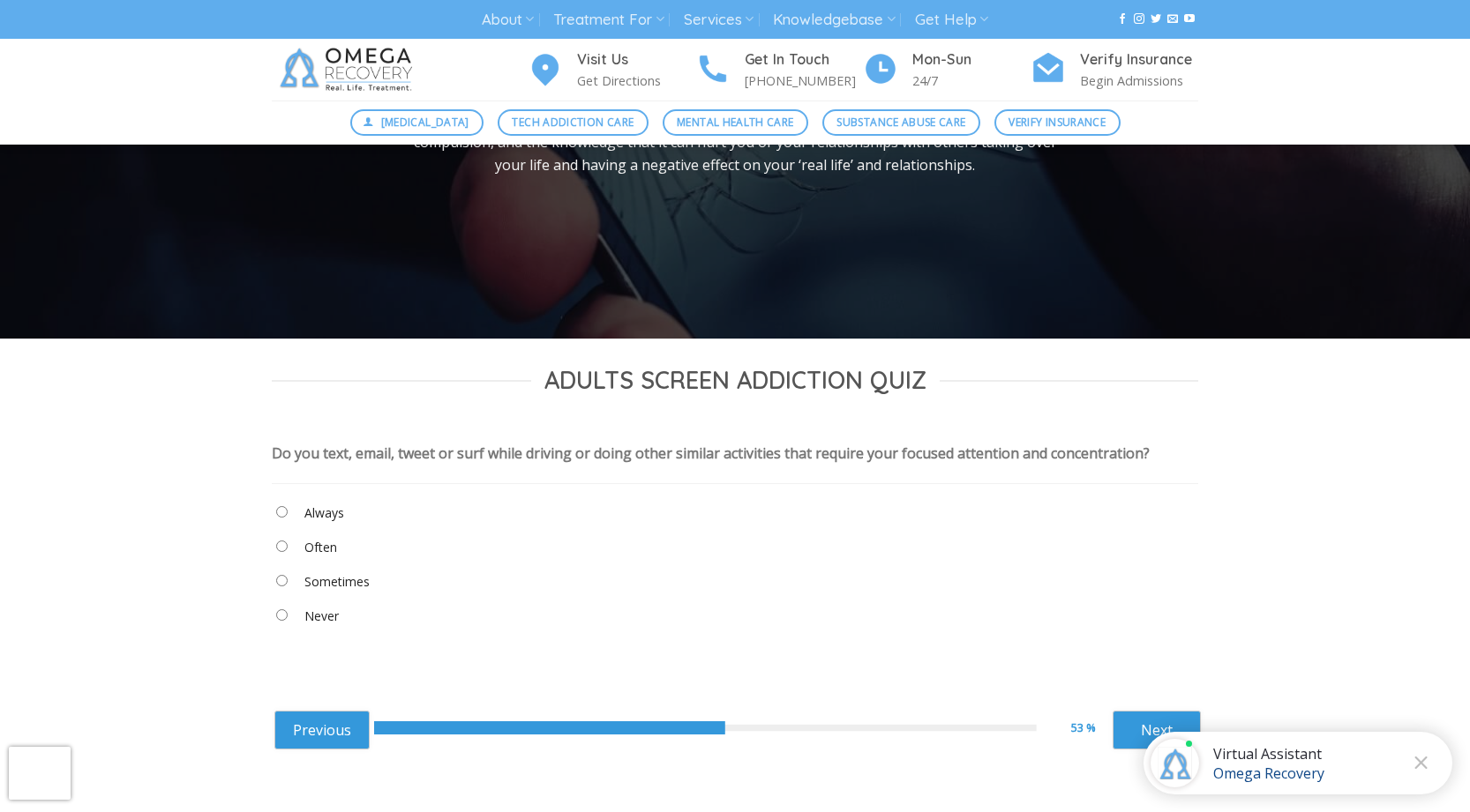
click at [309, 507] on label "Always" at bounding box center [323, 513] width 39 height 19
click at [1148, 724] on link "Next" at bounding box center [1157, 730] width 89 height 38
click at [313, 506] on label "Always" at bounding box center [323, 513] width 39 height 19
click at [1128, 728] on link "Next" at bounding box center [1157, 730] width 89 height 38
click at [303, 503] on "Always" at bounding box center [735, 517] width 927 height 30
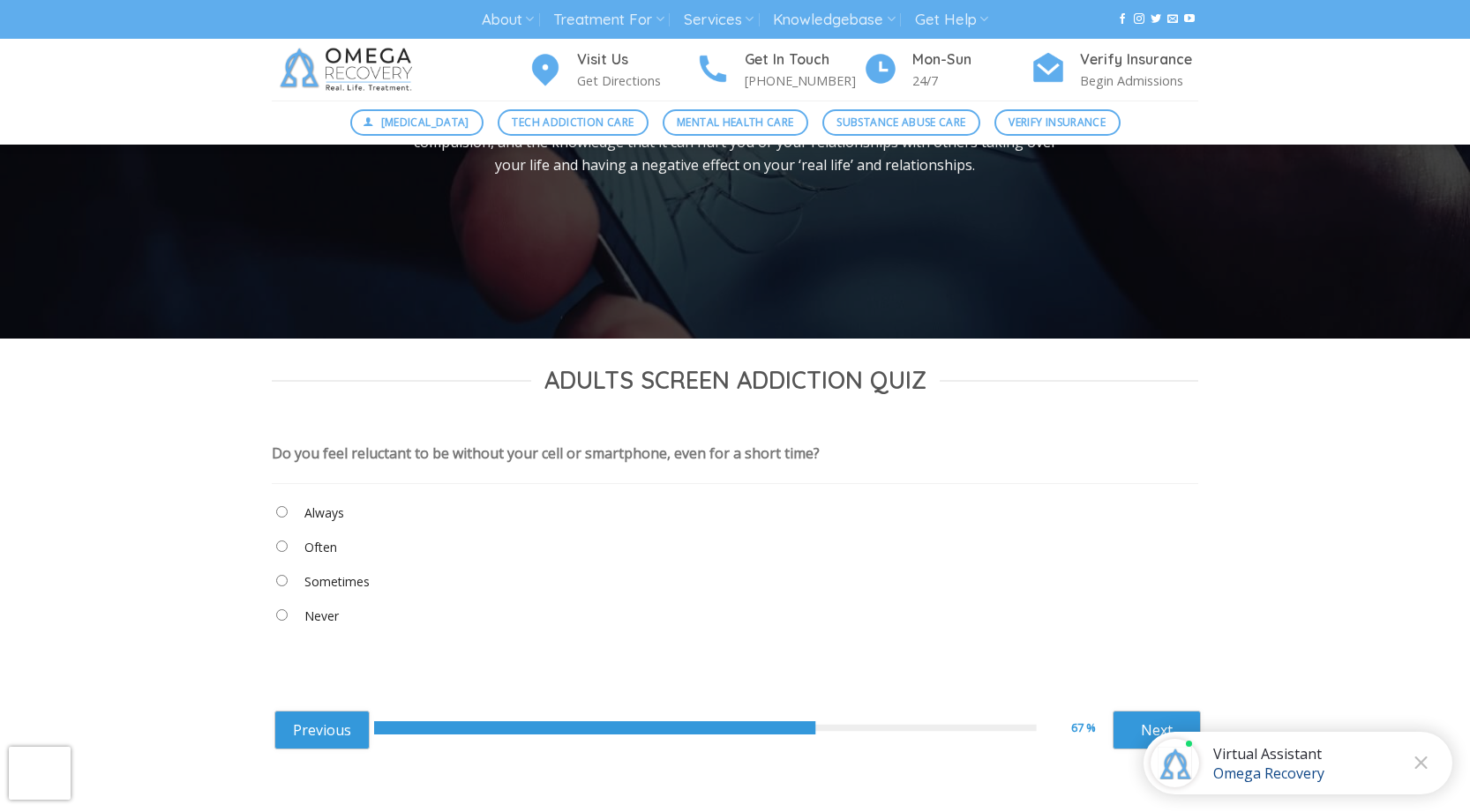
click at [323, 511] on label "Always" at bounding box center [323, 513] width 39 height 19
click at [1143, 729] on link "Next" at bounding box center [1157, 730] width 89 height 38
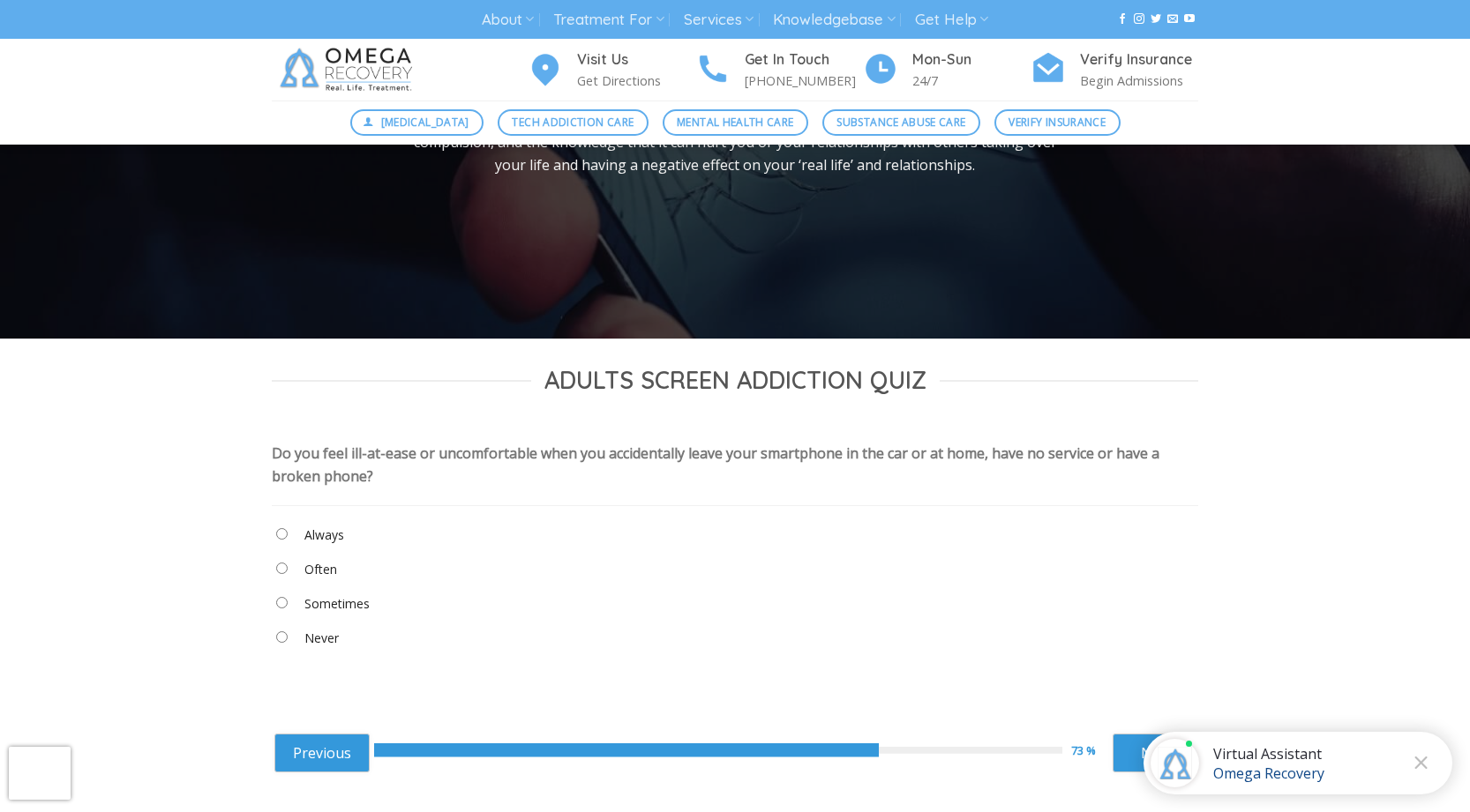
click at [334, 527] on label "Always" at bounding box center [323, 535] width 39 height 19
click at [1120, 750] on link "Next" at bounding box center [1157, 753] width 89 height 38
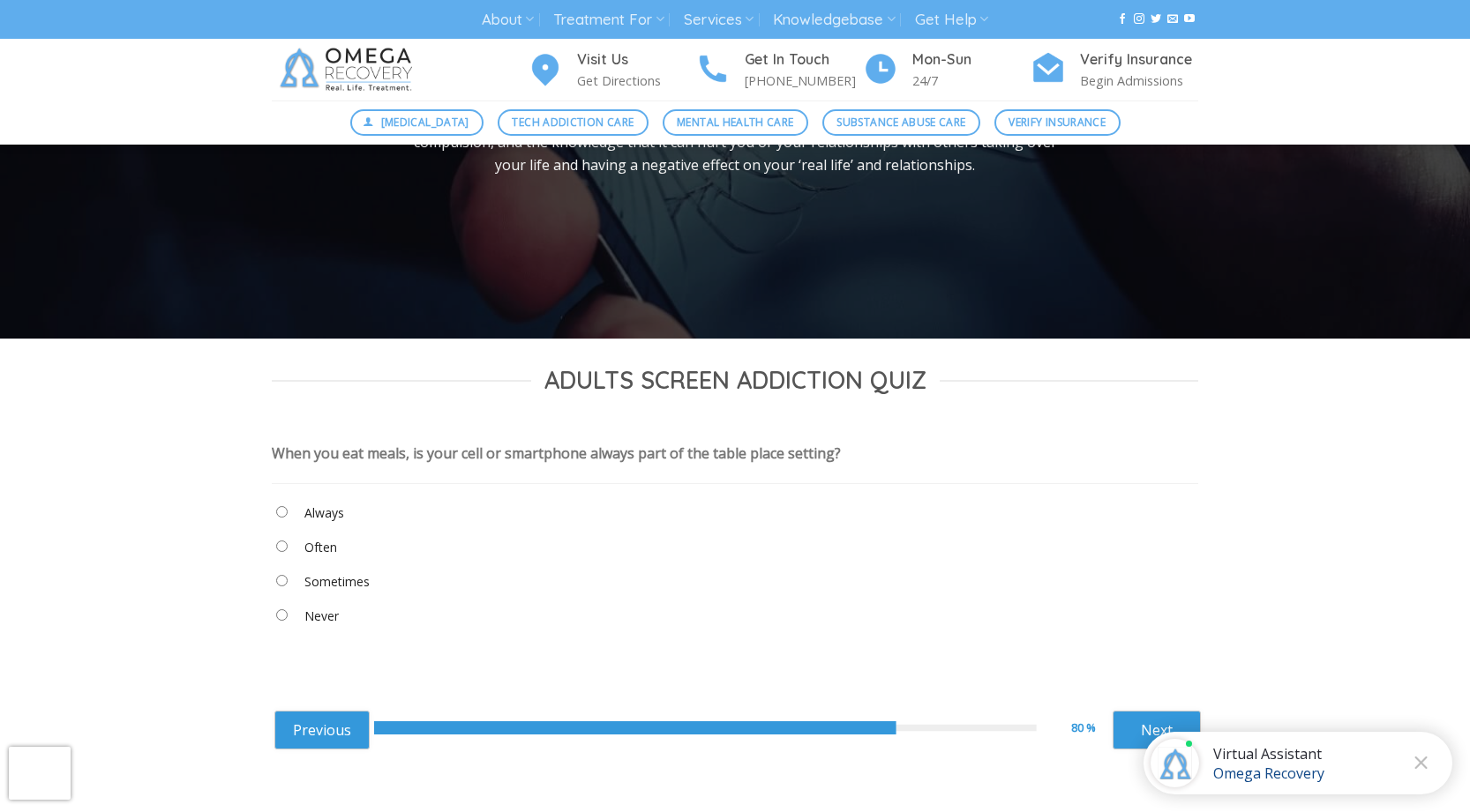
click at [323, 513] on label "Always" at bounding box center [323, 513] width 39 height 19
click at [1146, 724] on link "Next" at bounding box center [1157, 730] width 89 height 38
click at [307, 514] on label "Always" at bounding box center [323, 513] width 39 height 19
click at [1145, 730] on link "Next" at bounding box center [1157, 730] width 89 height 38
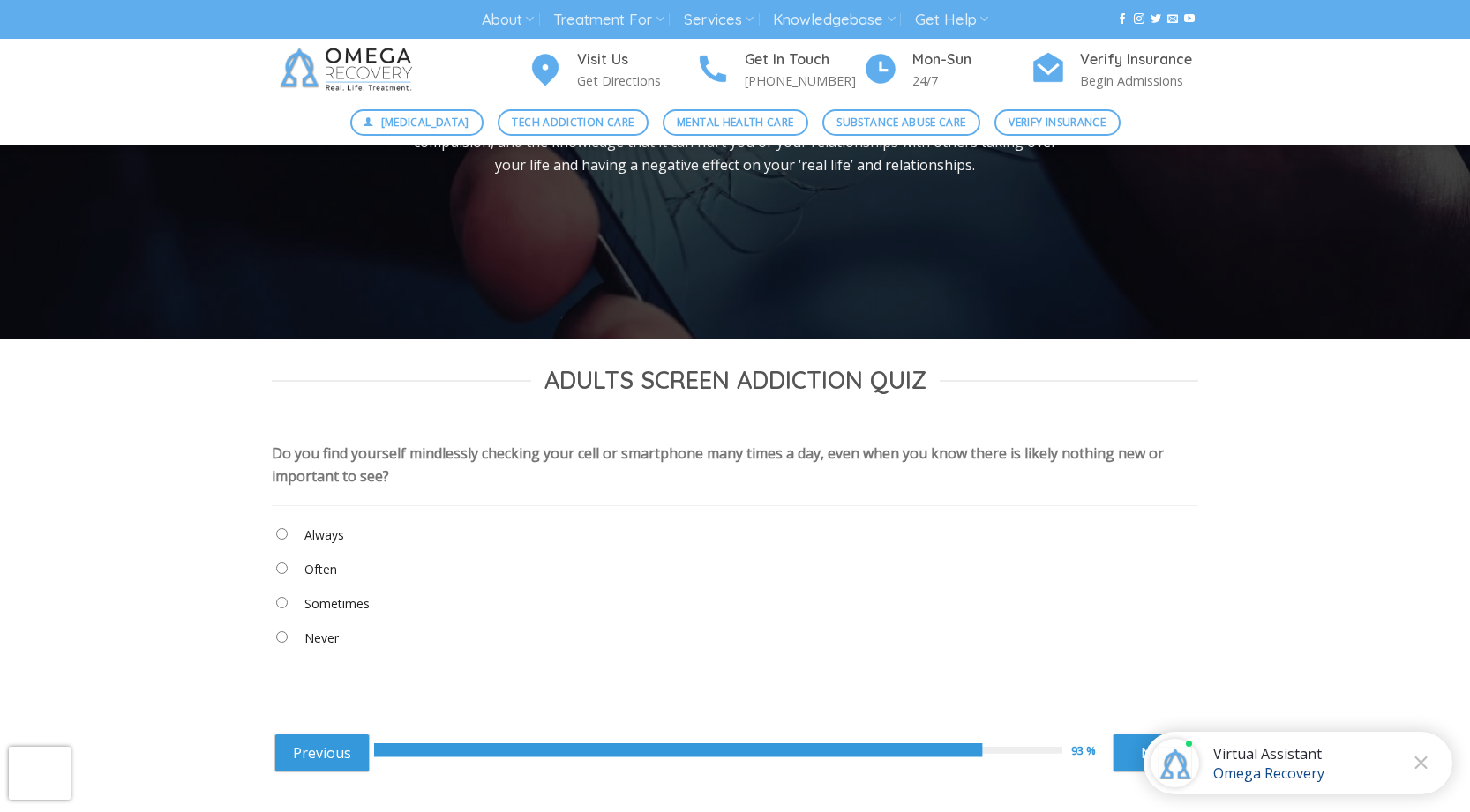
click at [326, 529] on label "Always" at bounding box center [323, 535] width 39 height 19
click at [1122, 742] on link "Next" at bounding box center [1157, 753] width 89 height 38
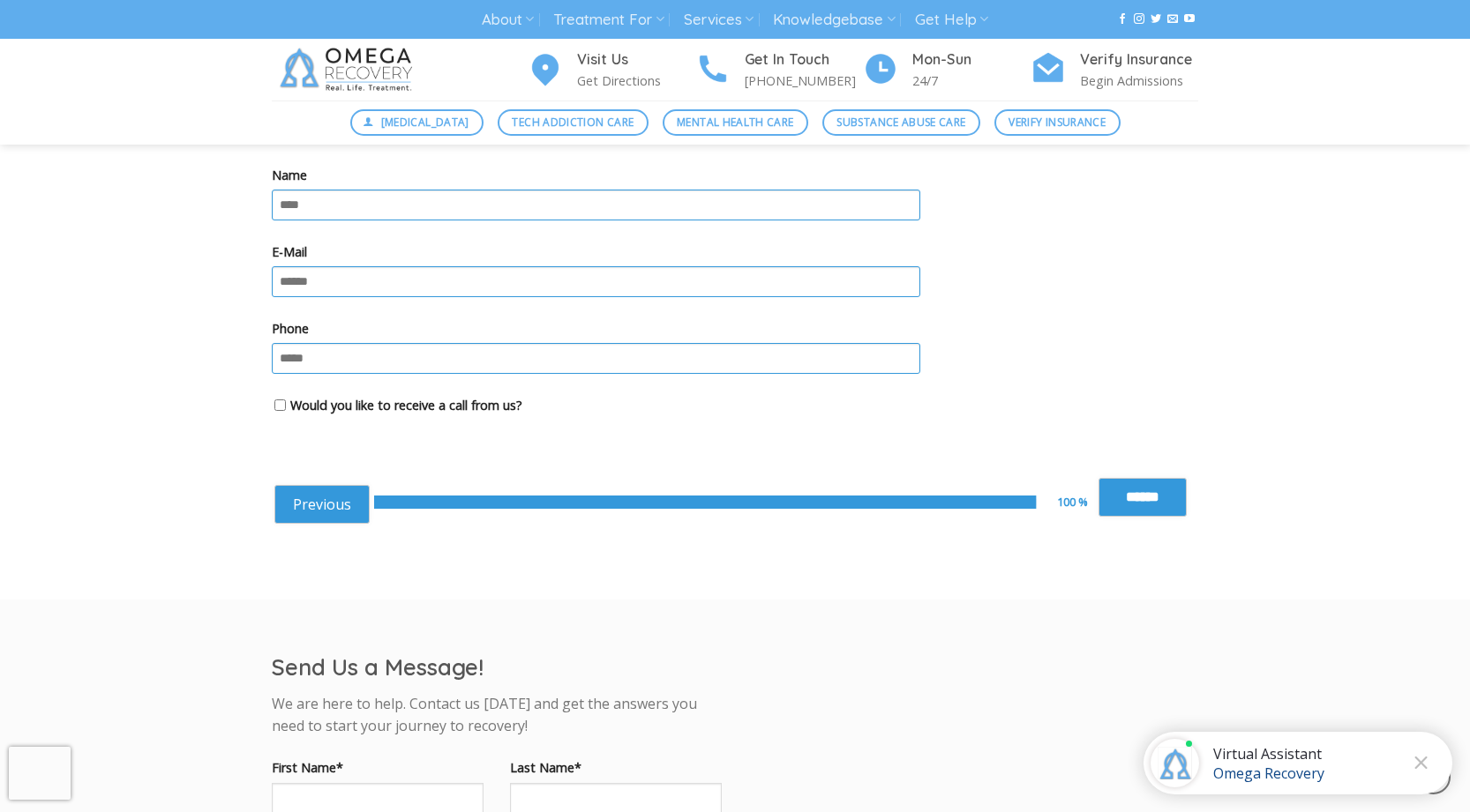
scroll to position [353, 0]
